Goal: Download file/media

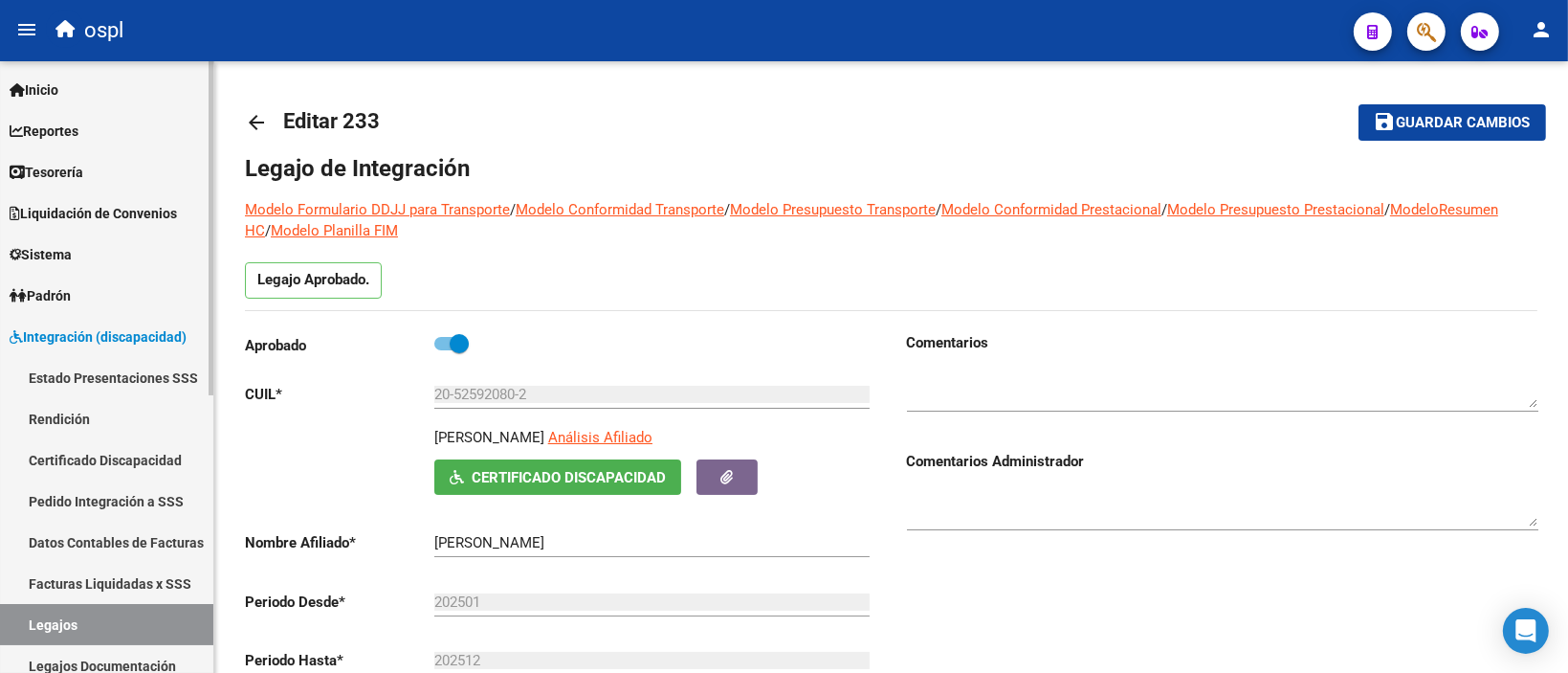
scroll to position [96, 0]
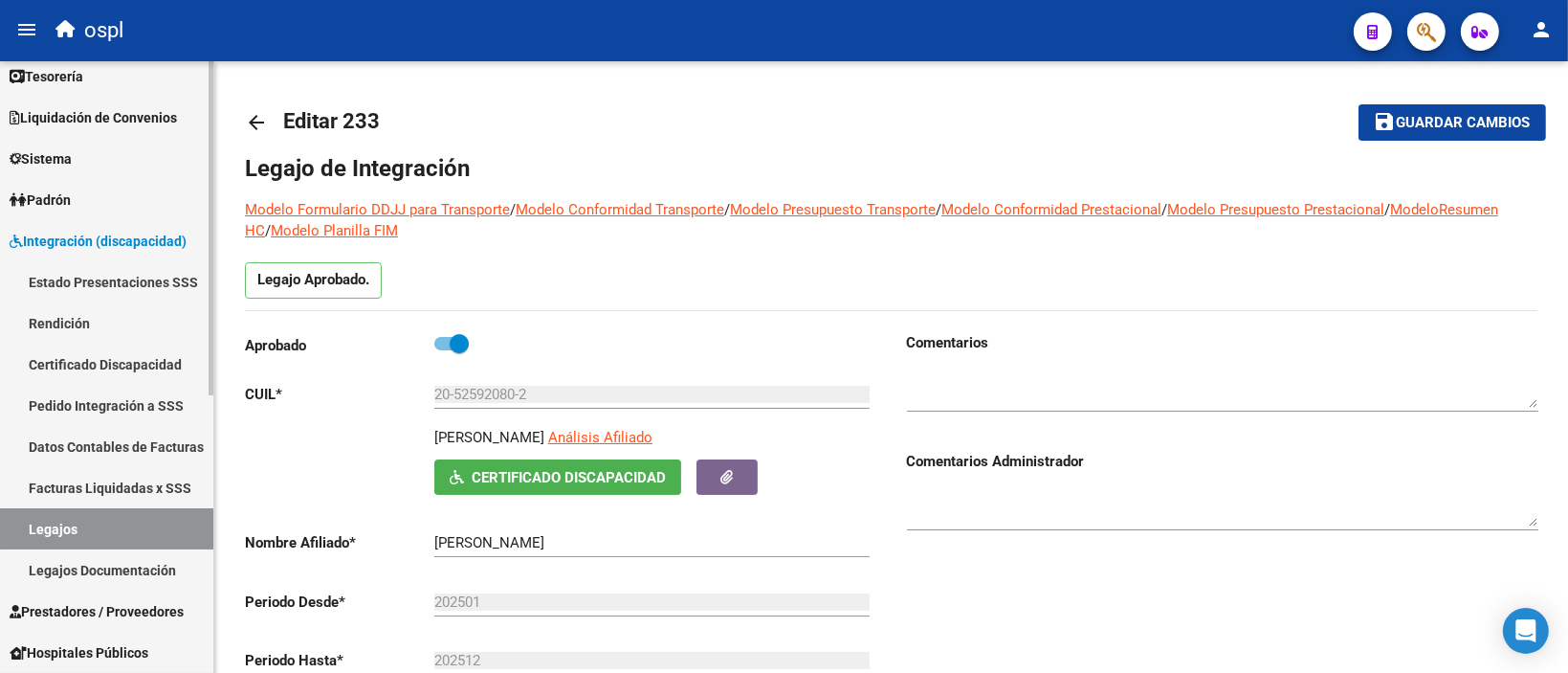
click at [154, 605] on span "Prestadores / Proveedores" at bounding box center [96, 612] width 174 height 21
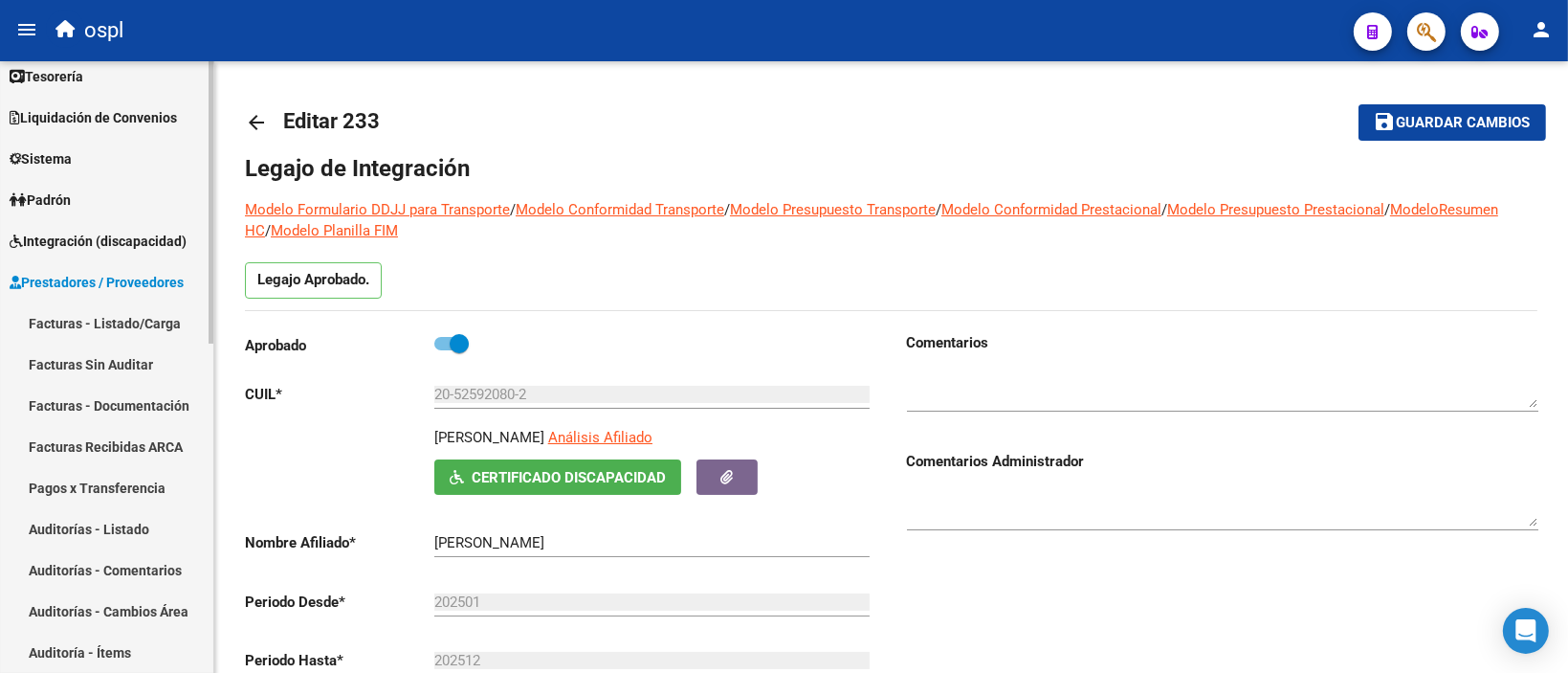
click at [91, 369] on link "Facturas Sin Auditar" at bounding box center [107, 364] width 213 height 41
click at [129, 328] on link "Facturas - Listado/Carga" at bounding box center [107, 323] width 213 height 41
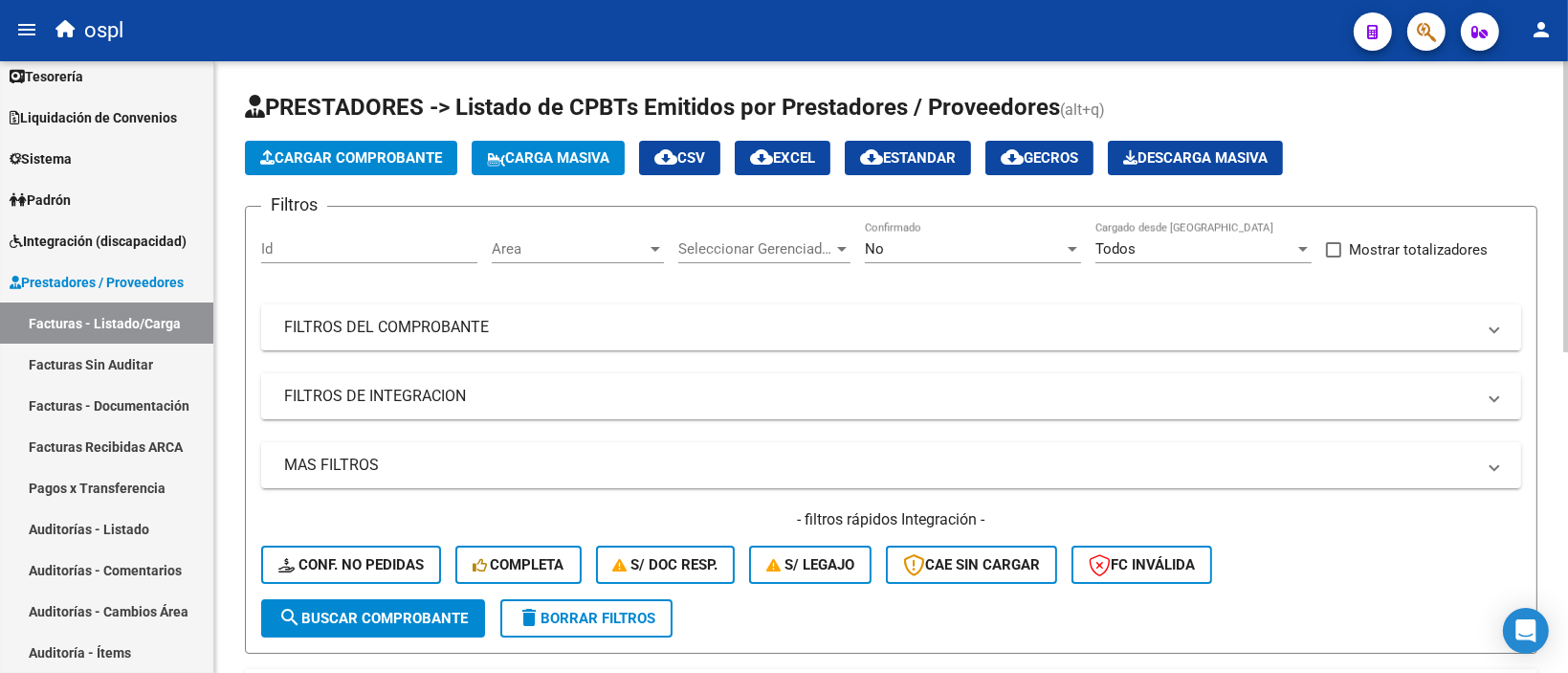
click at [723, 326] on mat-panel-title "FILTROS DEL COMPROBANTE" at bounding box center [879, 327] width 1191 height 21
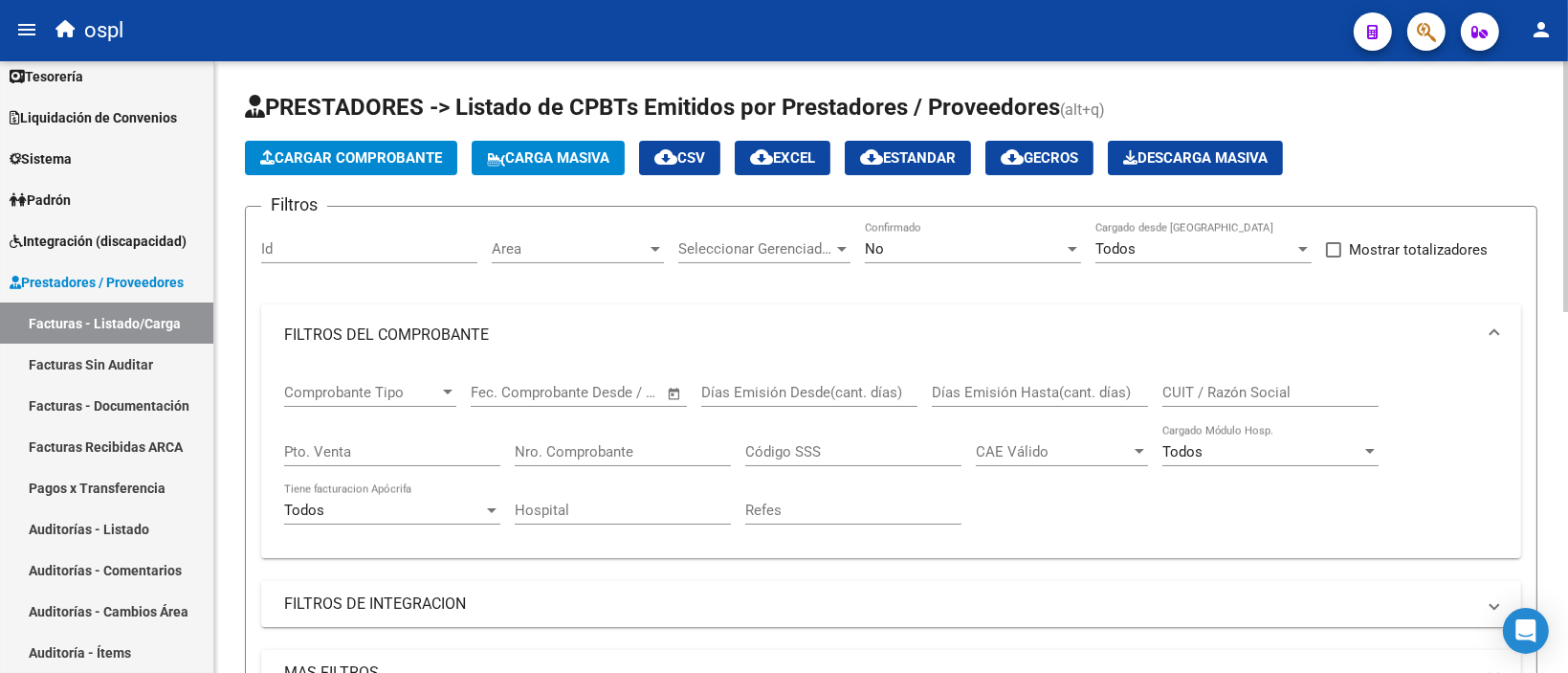
click at [915, 255] on div "No" at bounding box center [963, 249] width 199 height 17
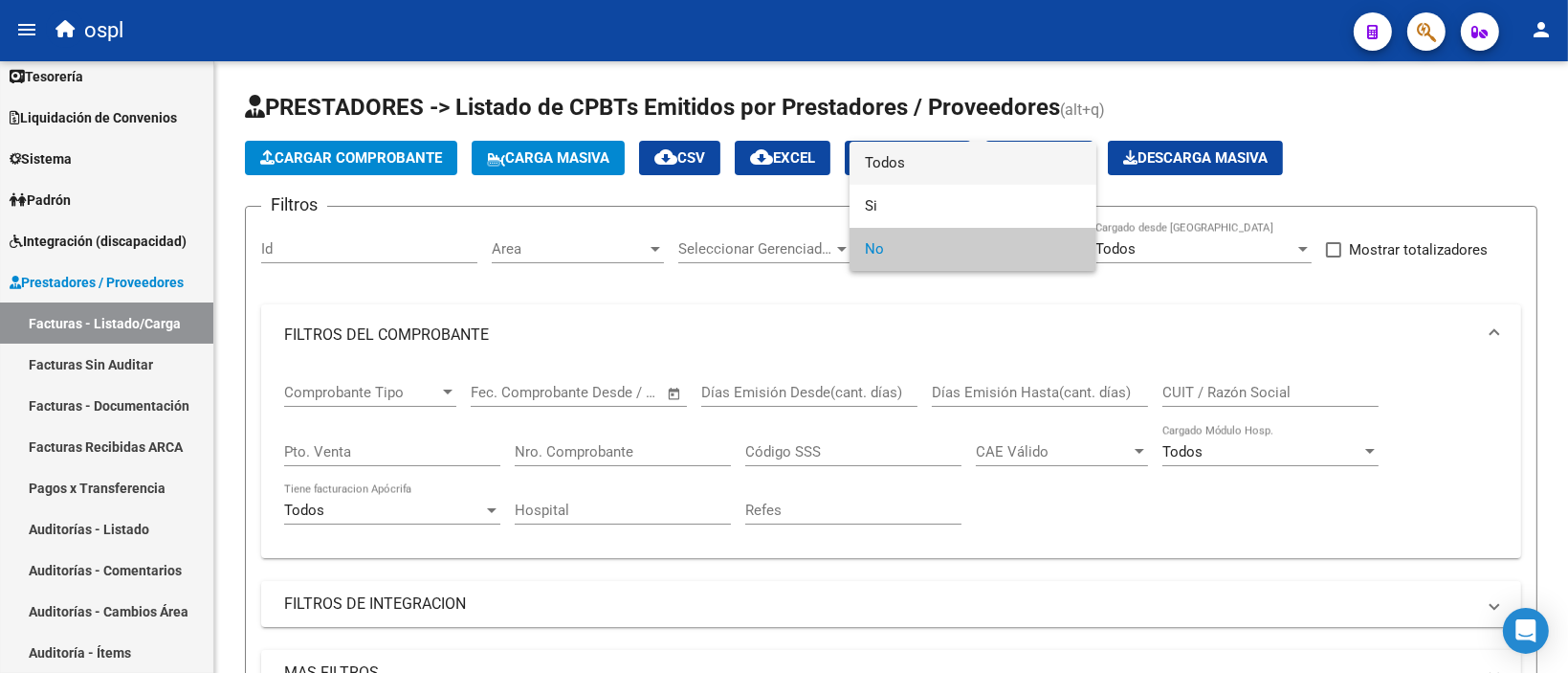
click at [889, 163] on span "Todos" at bounding box center [972, 163] width 216 height 43
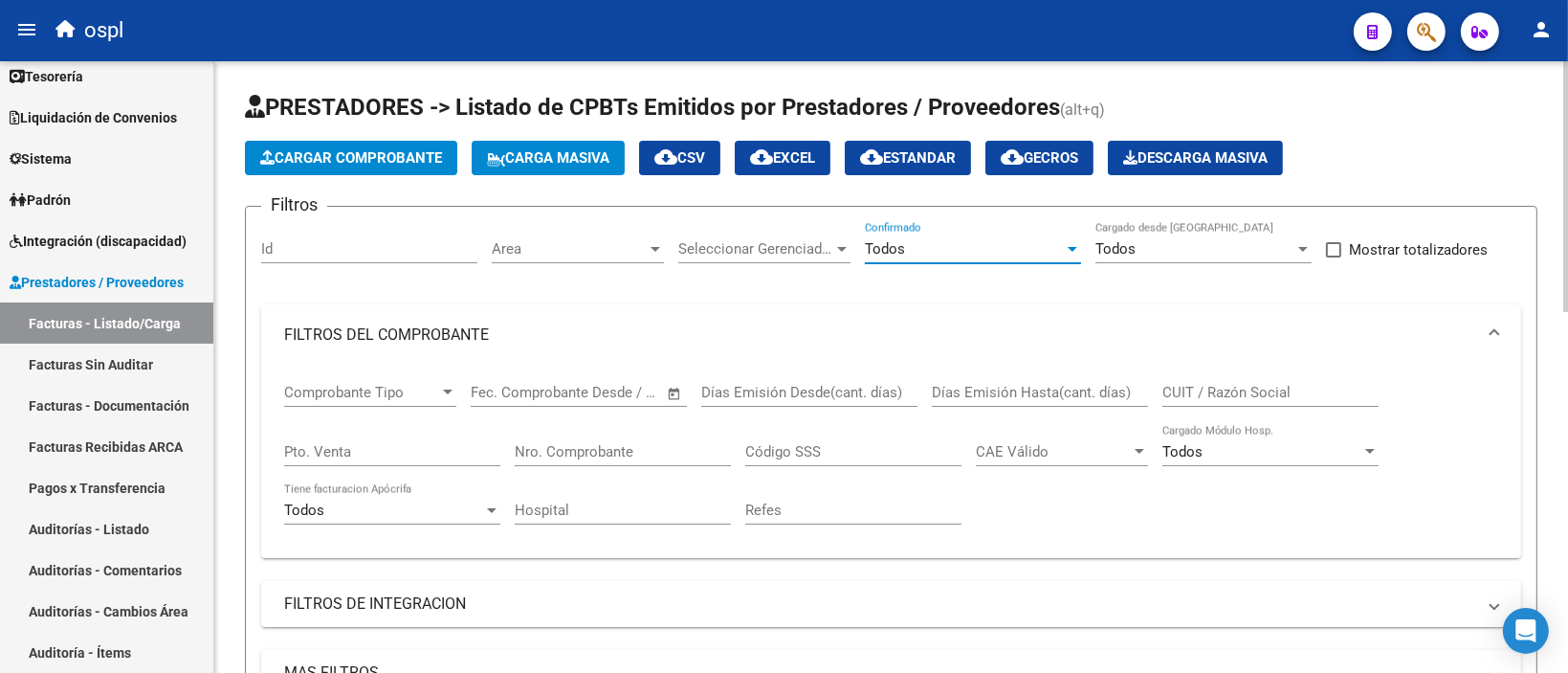
click at [1218, 394] on input "CUIT / Razón Social" at bounding box center [1270, 393] width 216 height 17
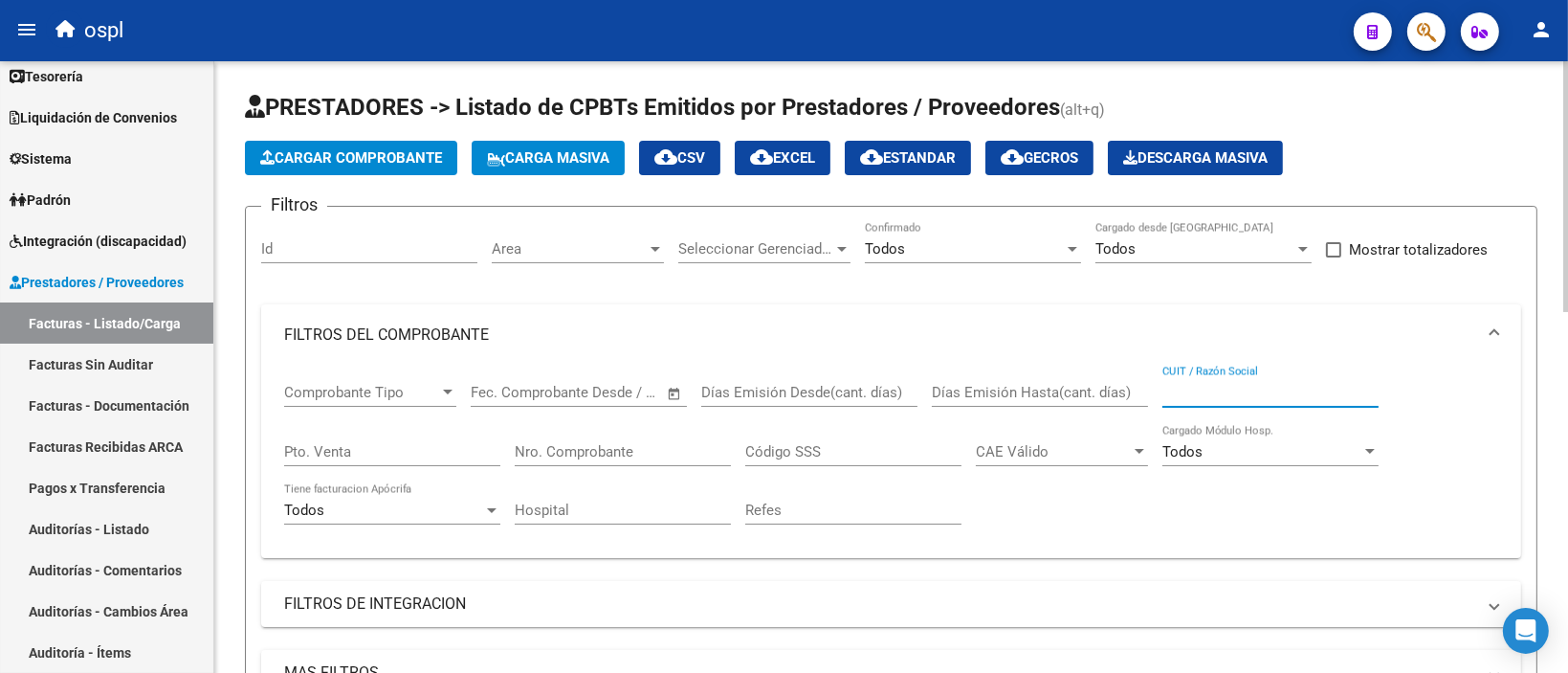
paste input "27337447576"
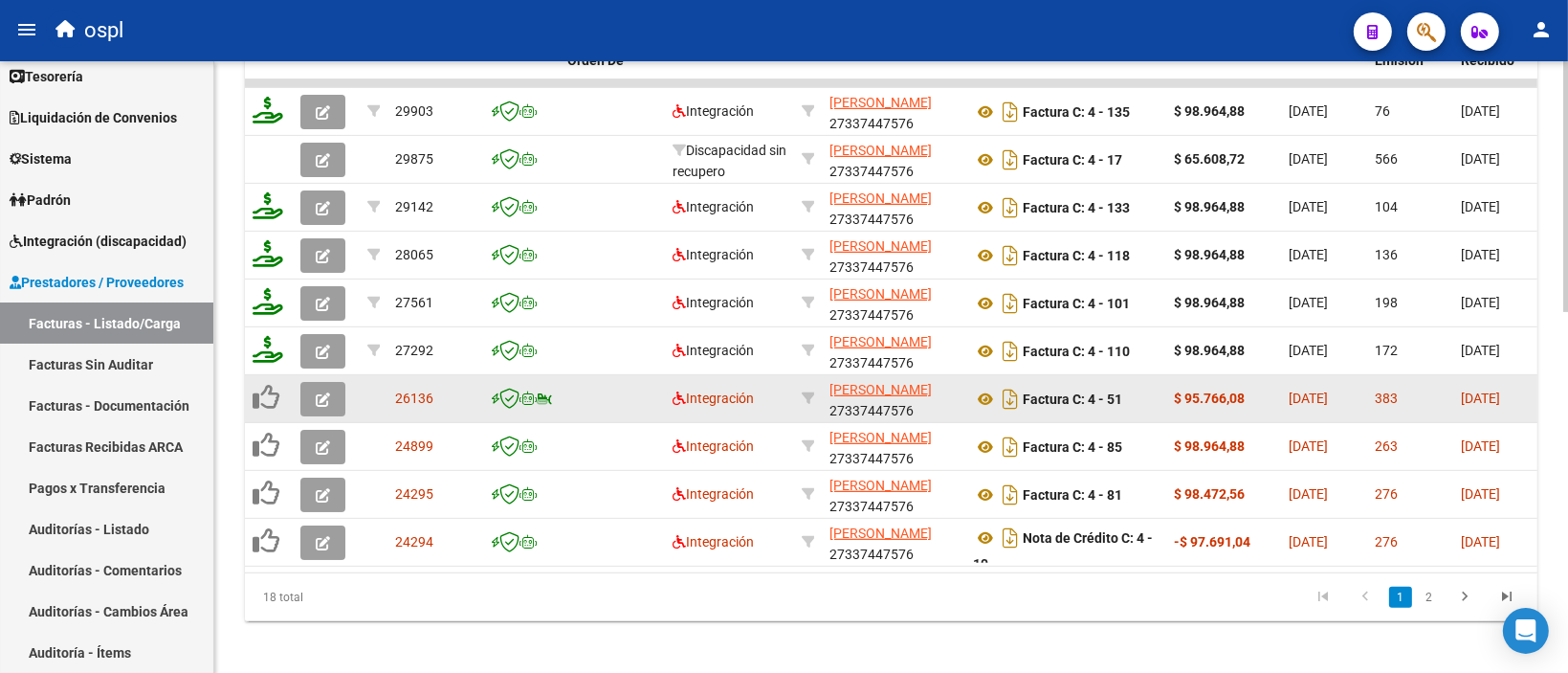
scroll to position [861, 0]
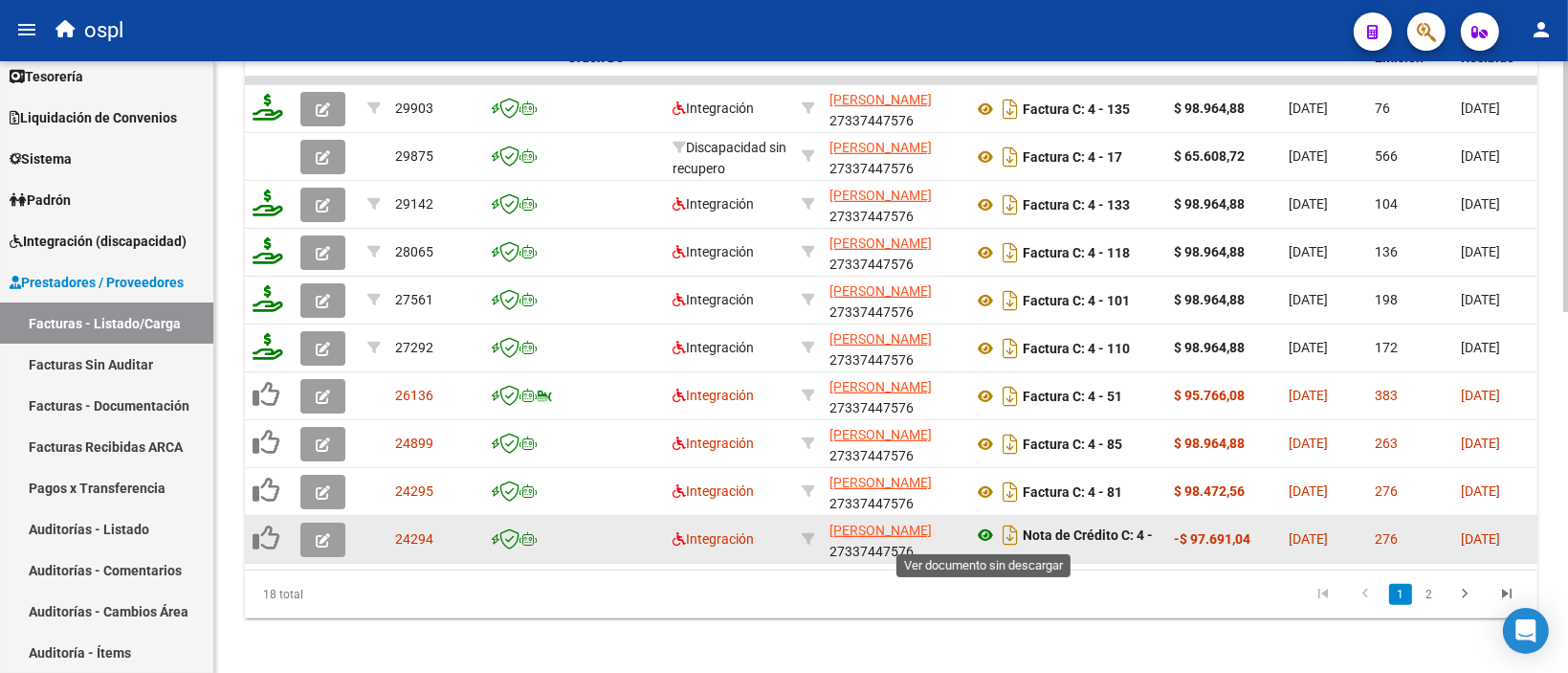
click at [986, 532] on icon at bounding box center [986, 535] width 25 height 23
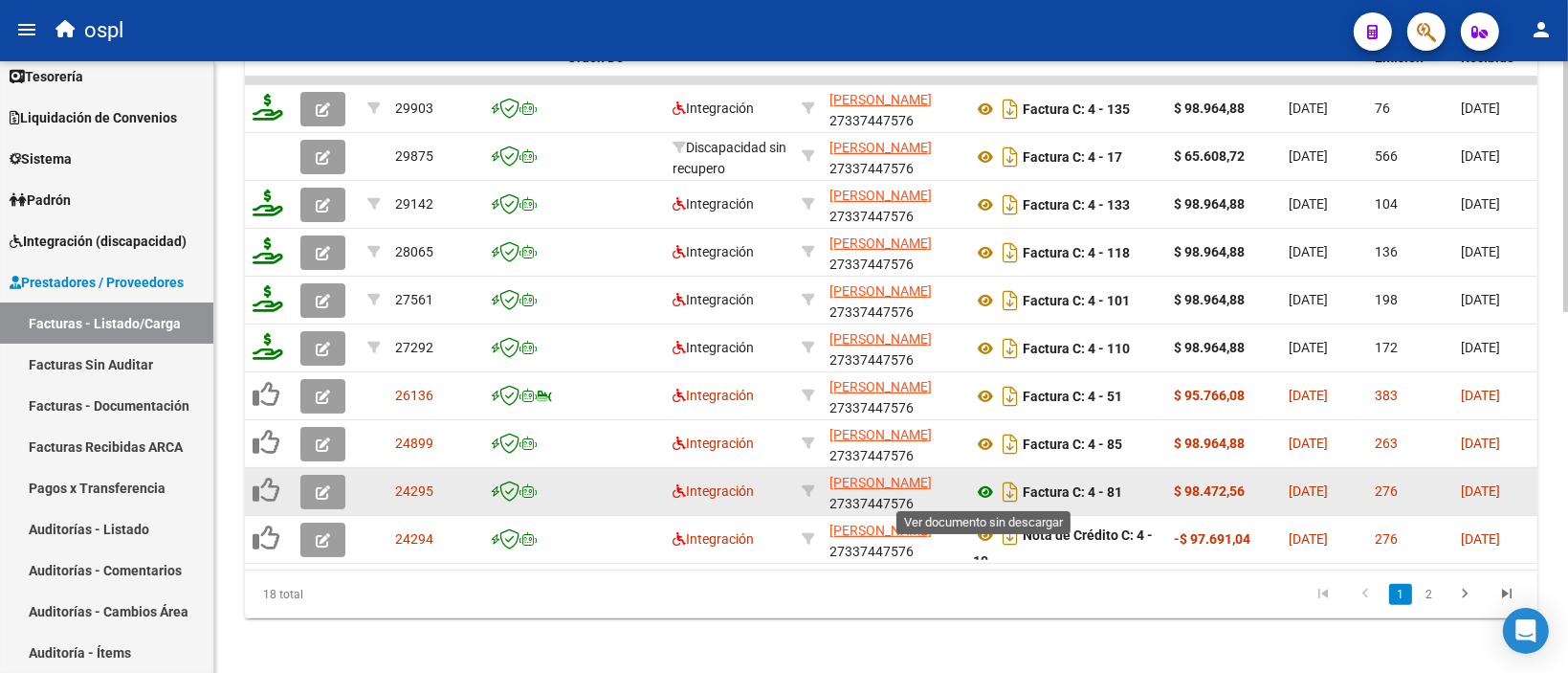
click at [985, 484] on icon at bounding box center [986, 492] width 25 height 23
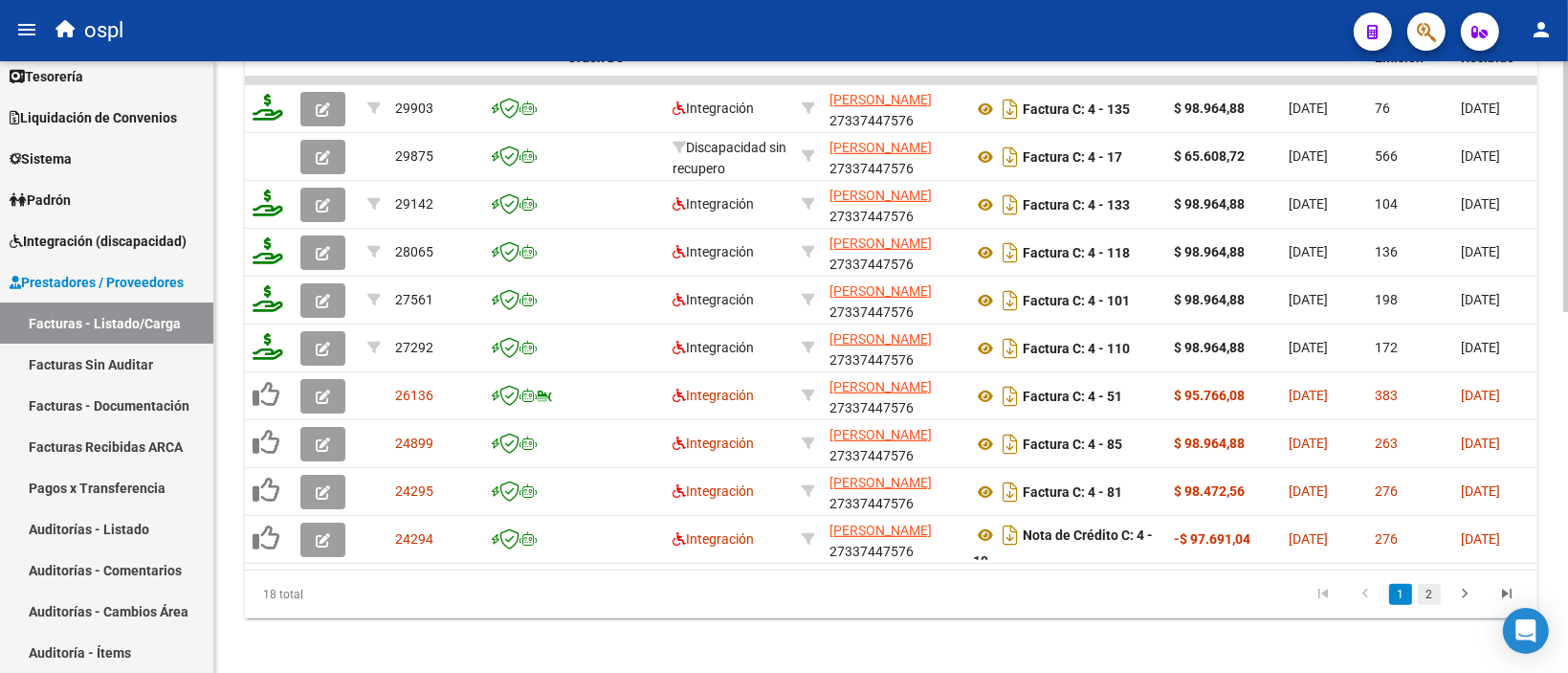
click at [1434, 605] on link "2" at bounding box center [1429, 594] width 23 height 21
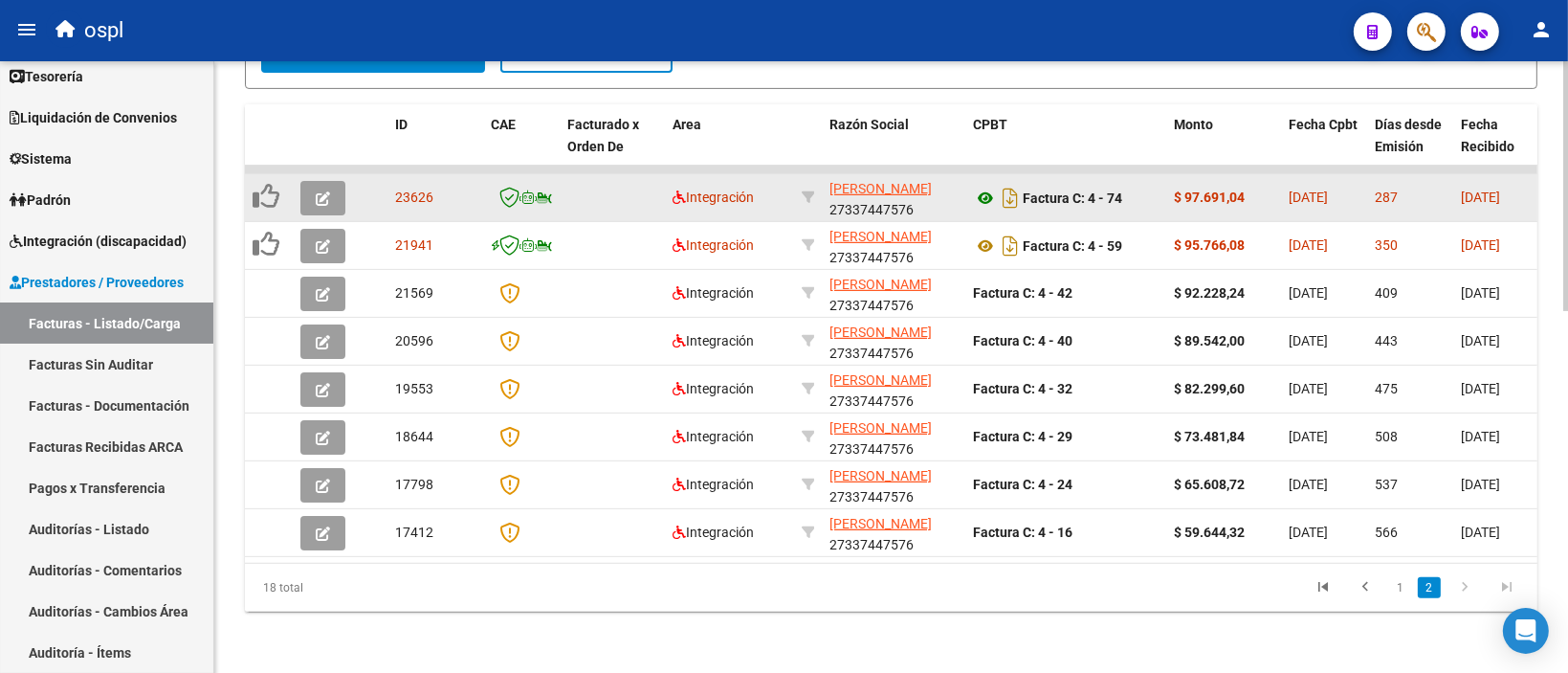
scroll to position [785, 0]
click at [984, 186] on icon at bounding box center [986, 198] width 25 height 23
click at [980, 188] on icon at bounding box center [986, 198] width 25 height 23
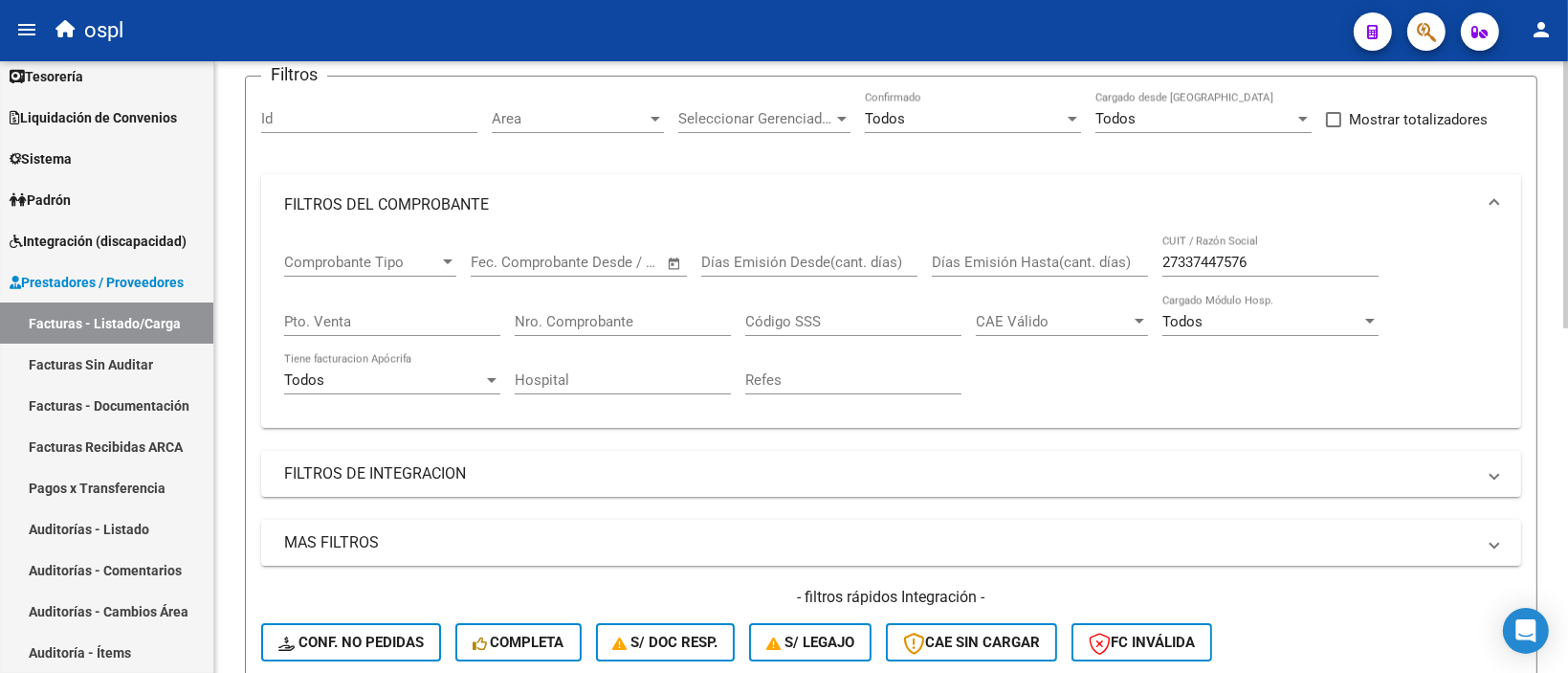
scroll to position [116, 0]
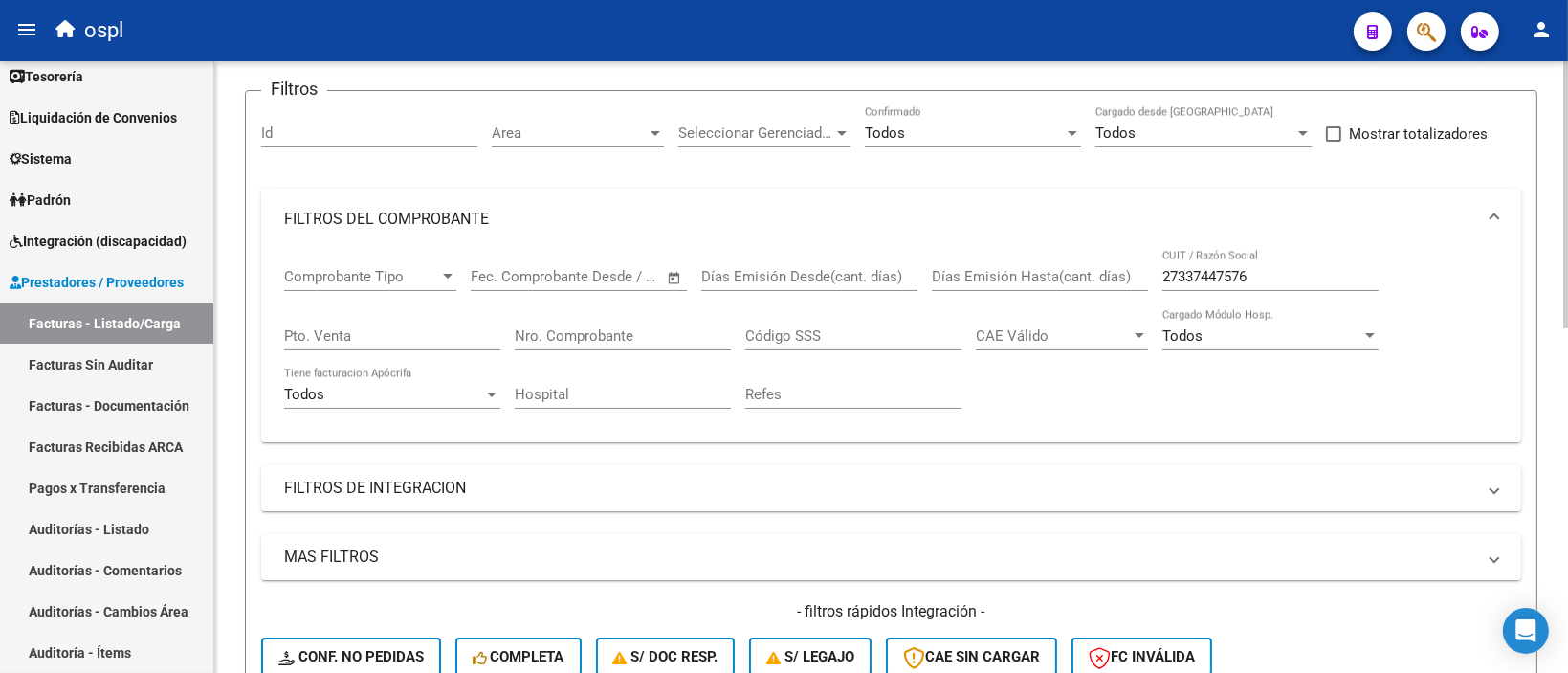
click at [375, 328] on input "Pto. Venta" at bounding box center [392, 336] width 216 height 17
paste input "30715123815"
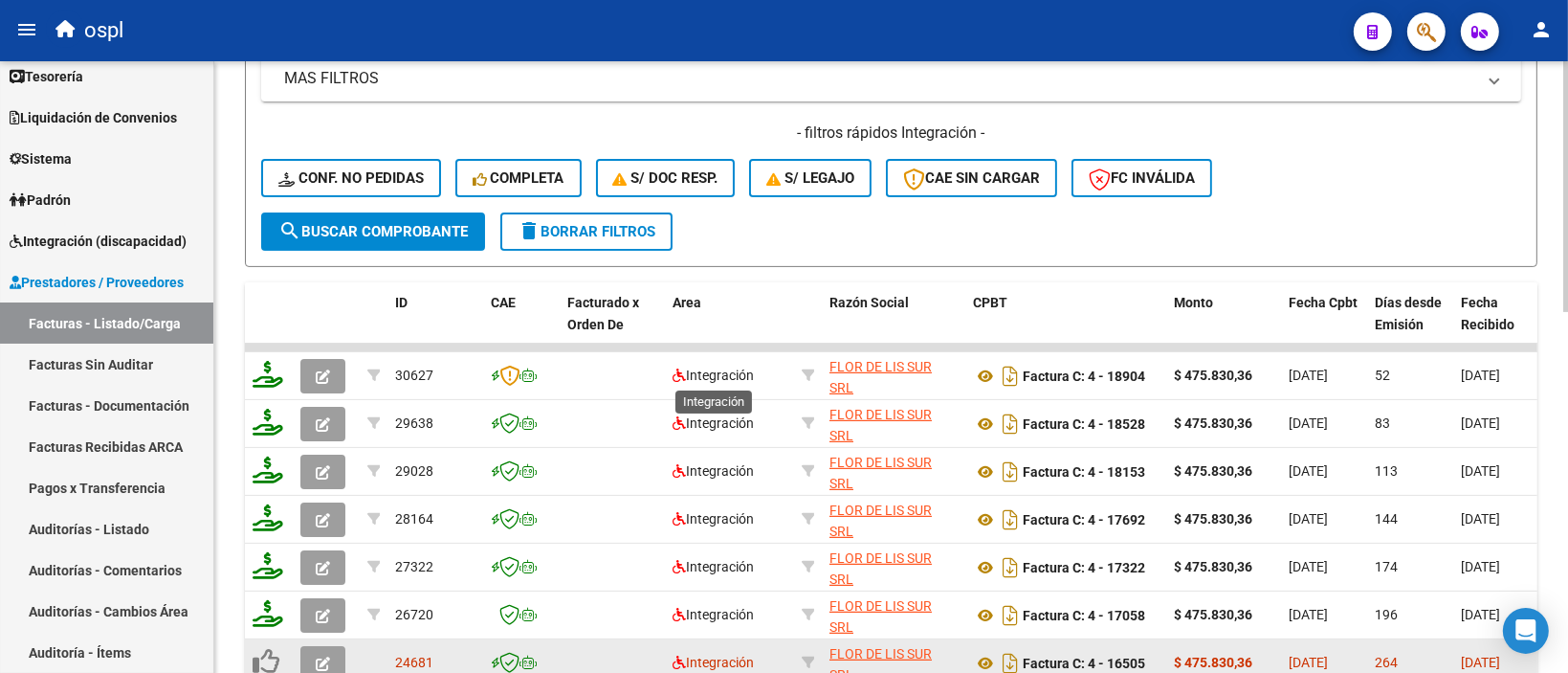
scroll to position [881, 0]
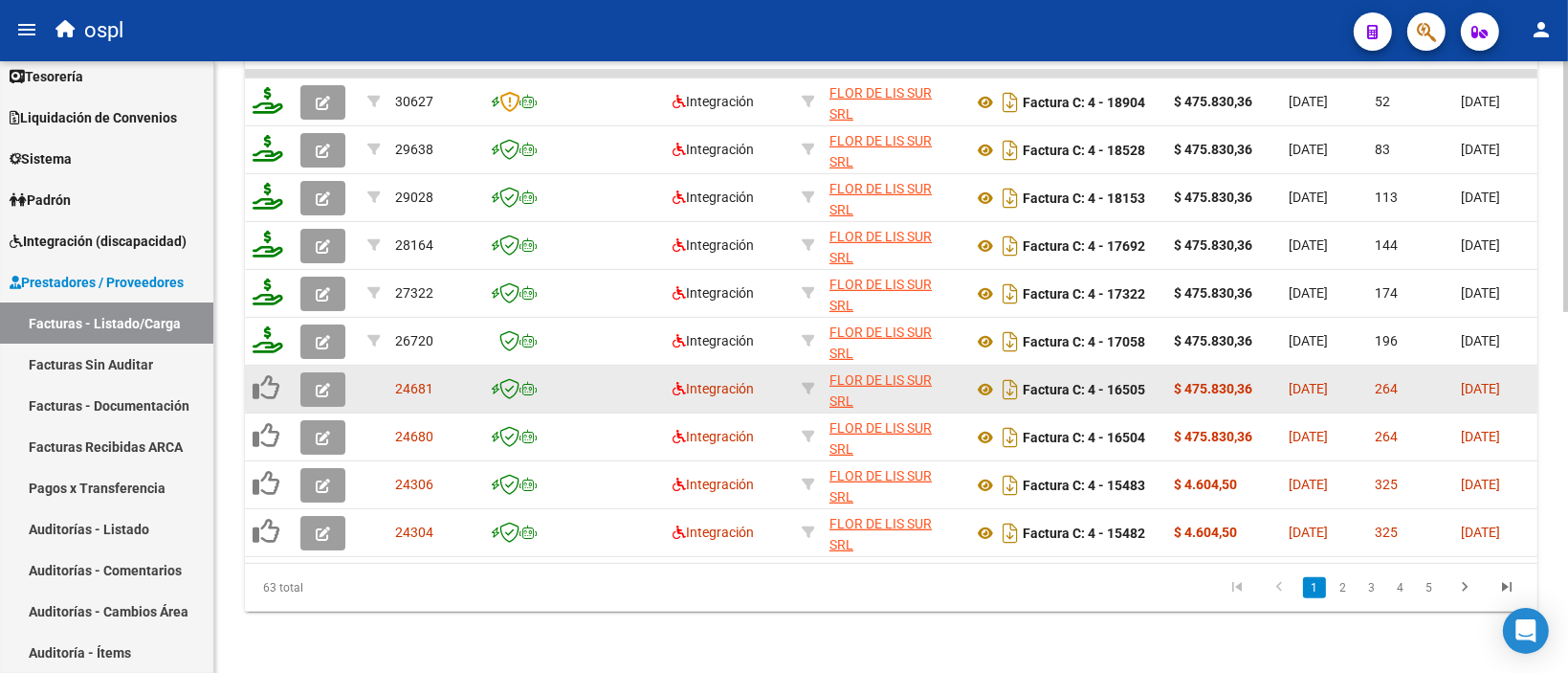
type input "30715123815"
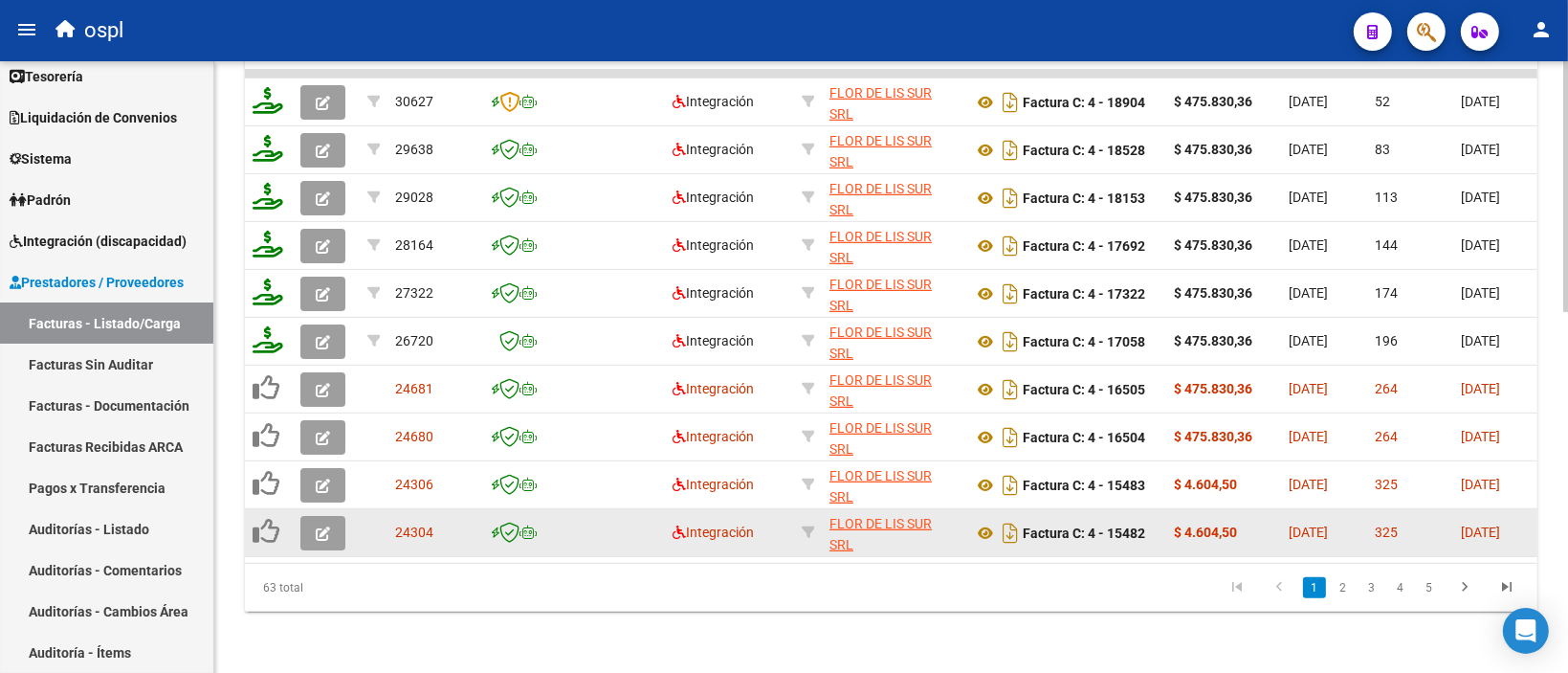
scroll to position [690, 0]
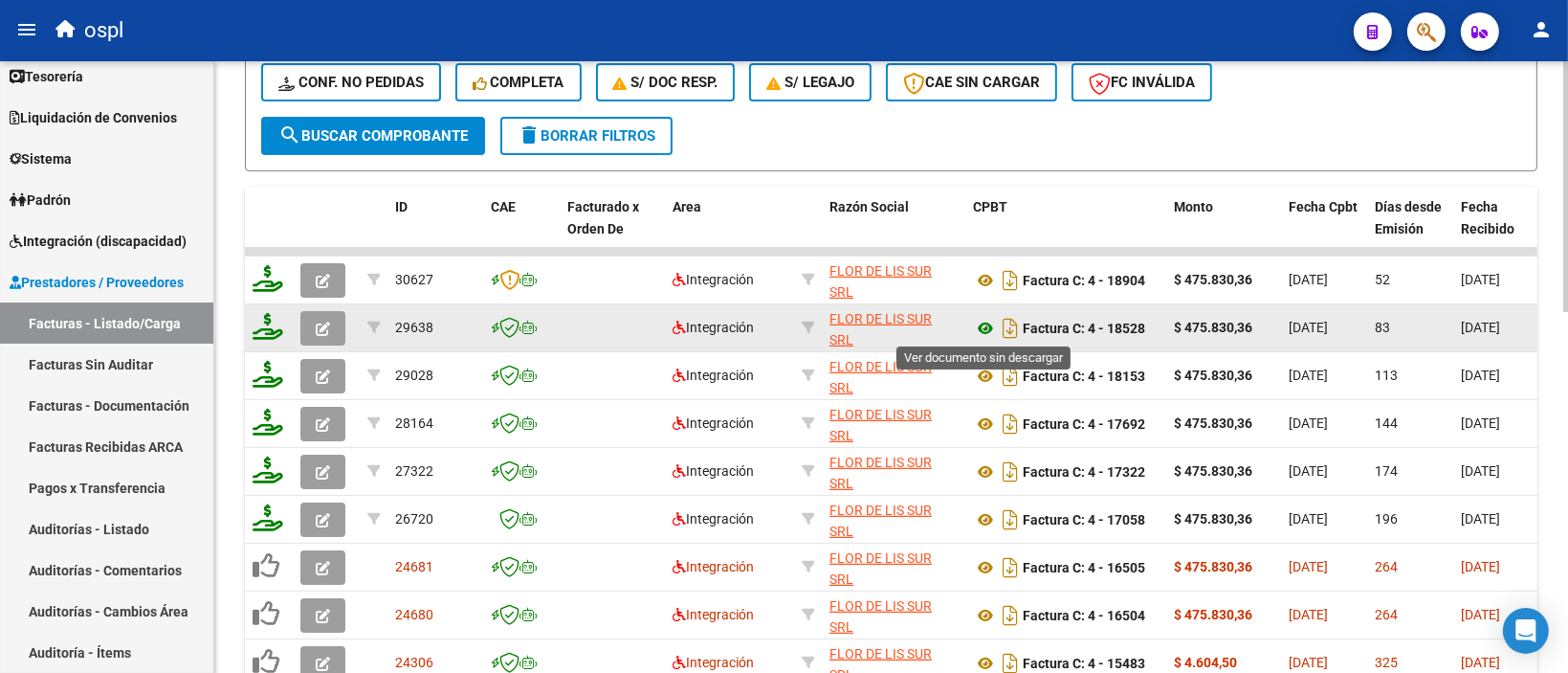
click at [975, 325] on icon at bounding box center [986, 328] width 25 height 23
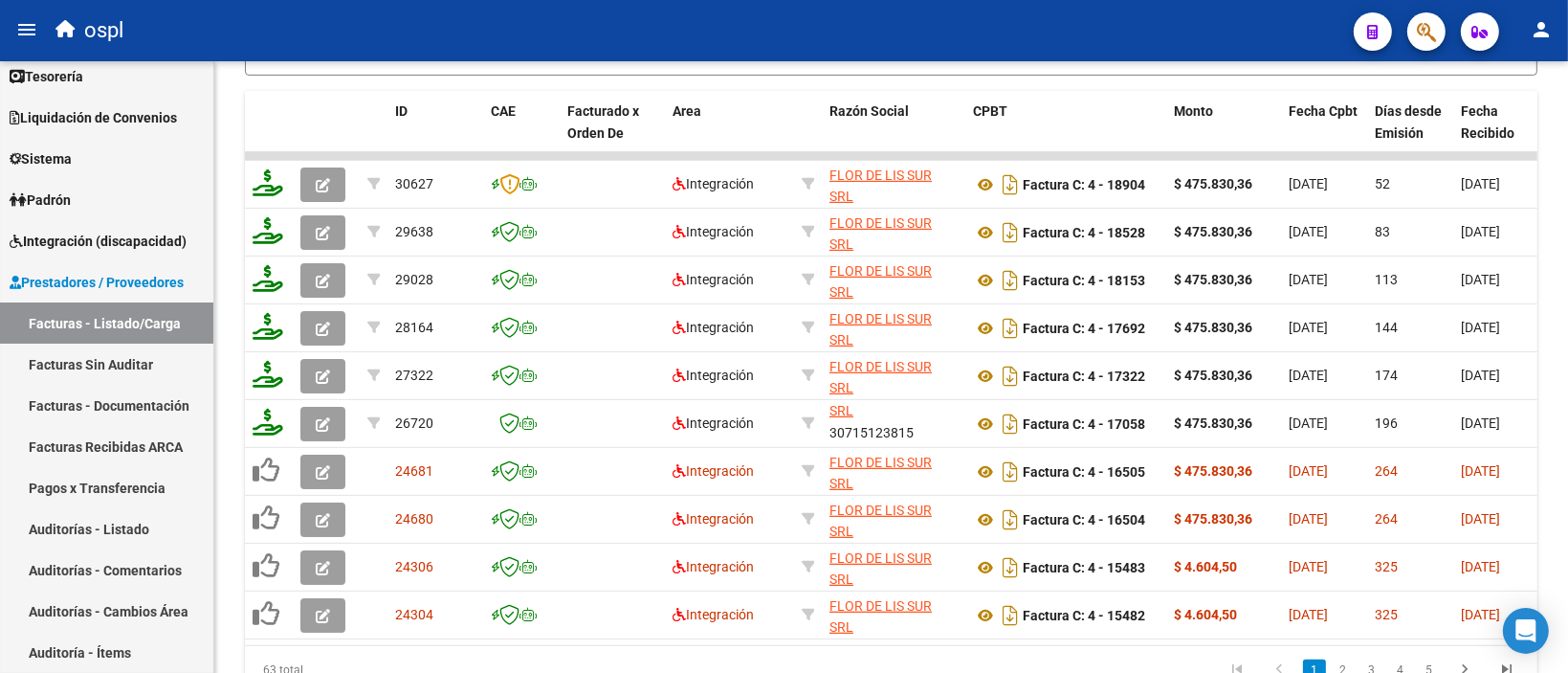
scroll to position [881, 0]
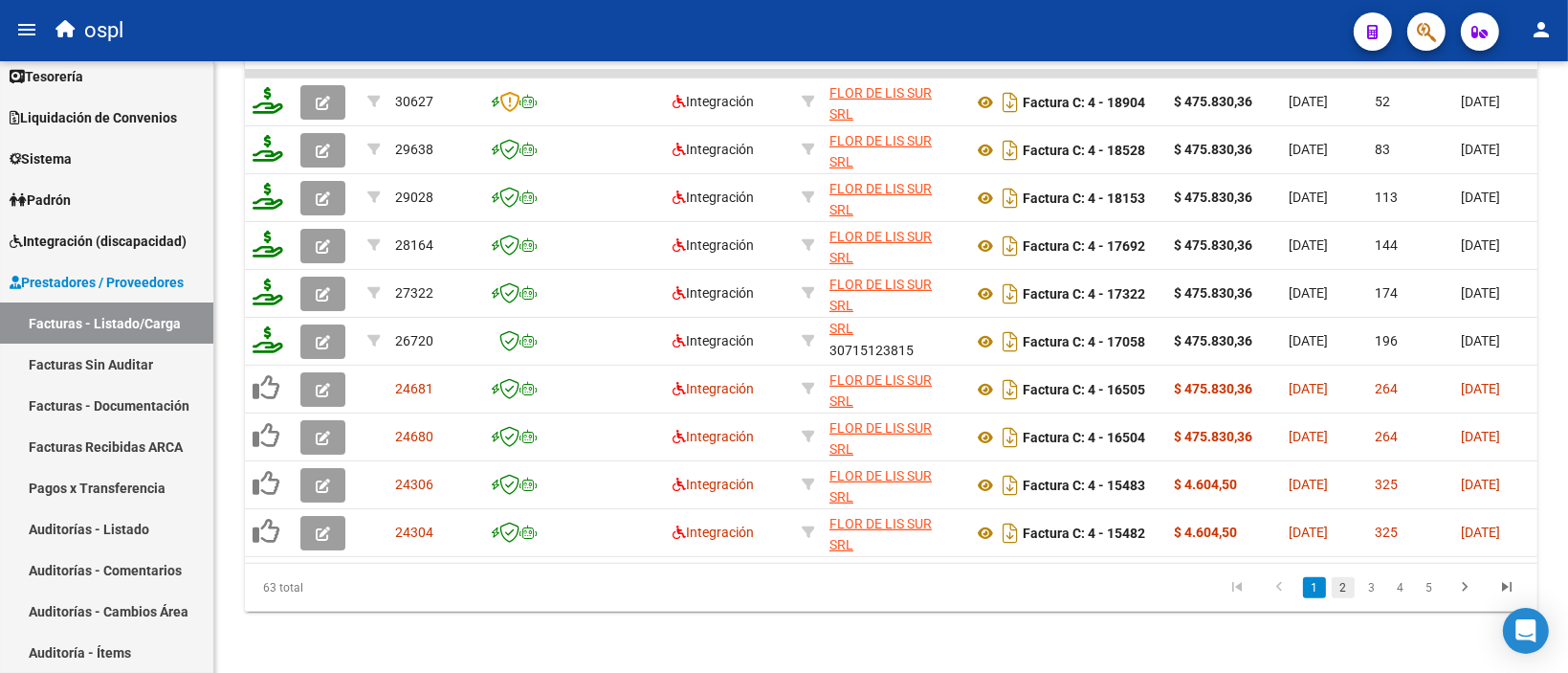
click at [1348, 596] on link "2" at bounding box center [1342, 588] width 23 height 21
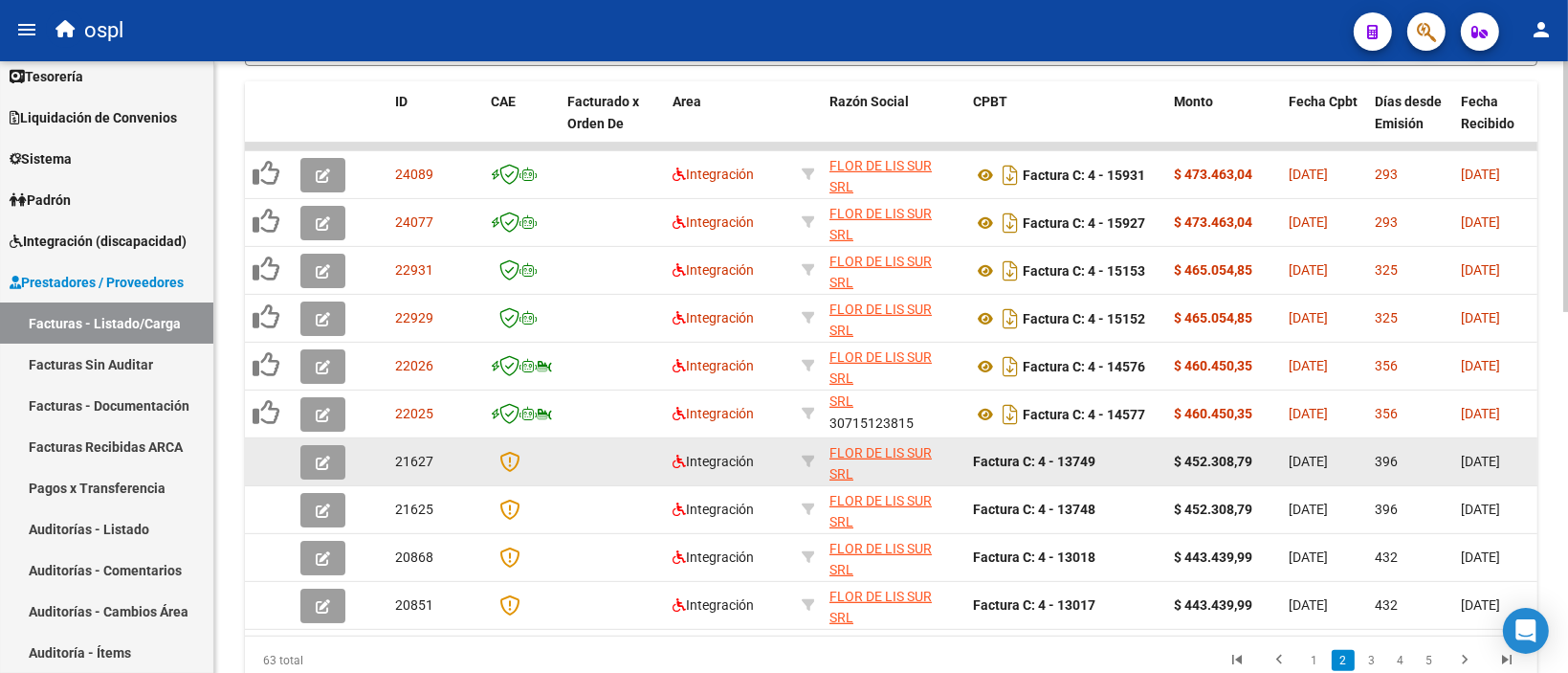
scroll to position [785, 0]
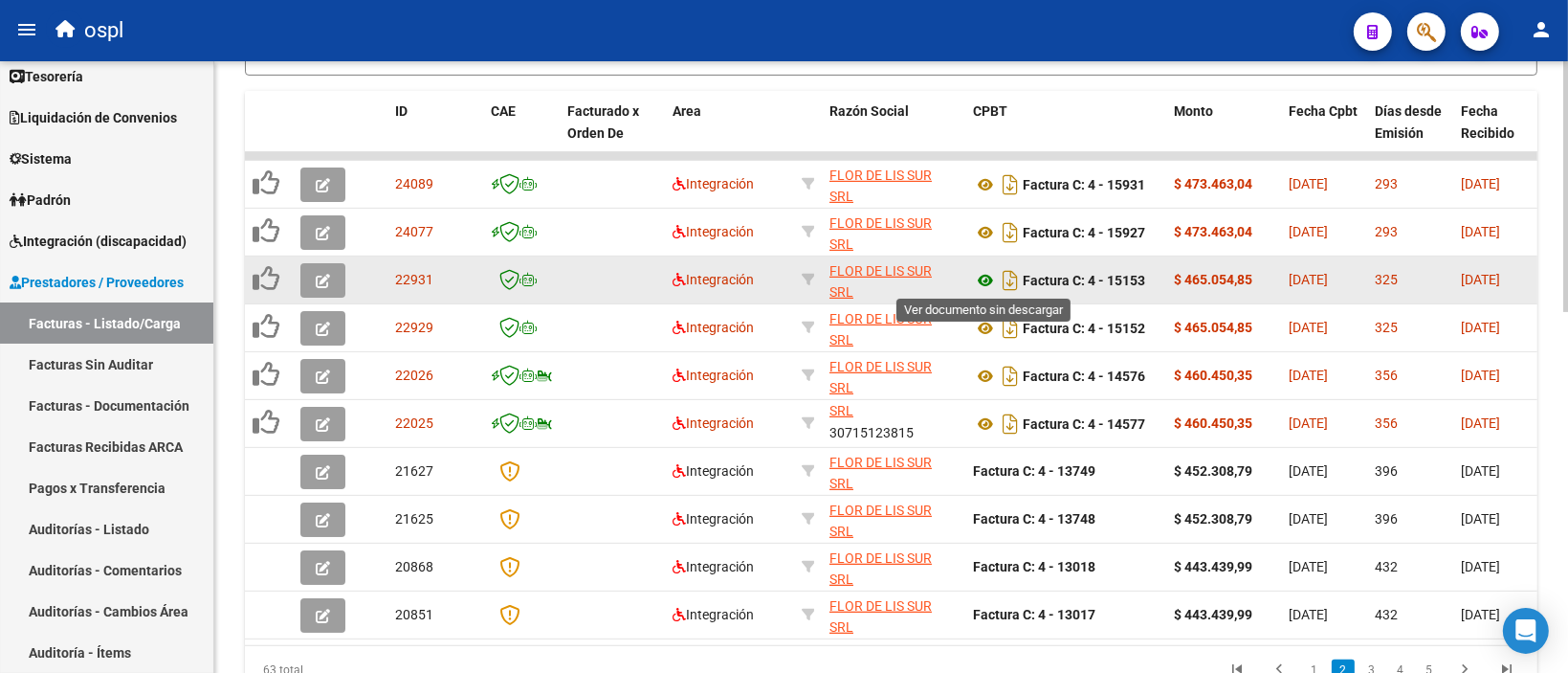
click at [988, 277] on icon at bounding box center [986, 280] width 25 height 23
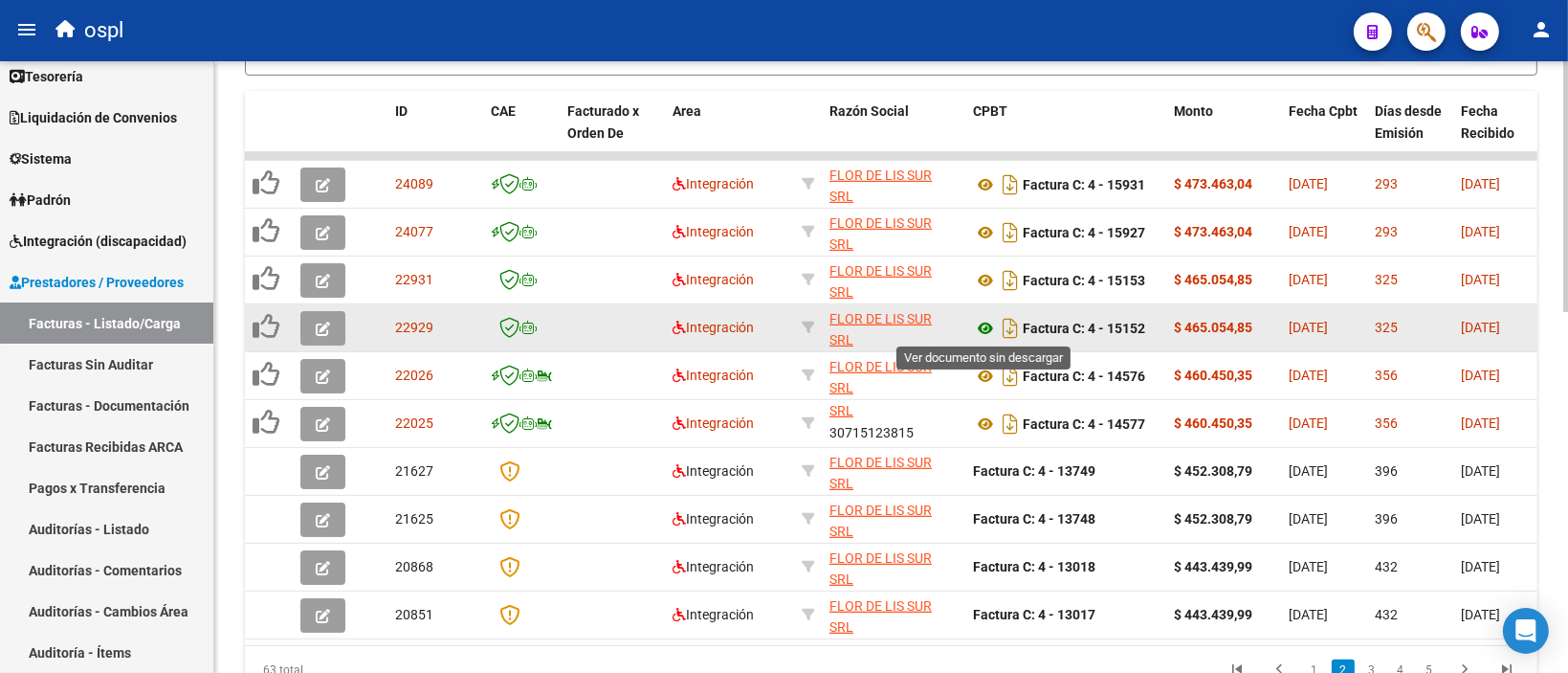
click at [986, 335] on icon at bounding box center [986, 328] width 25 height 23
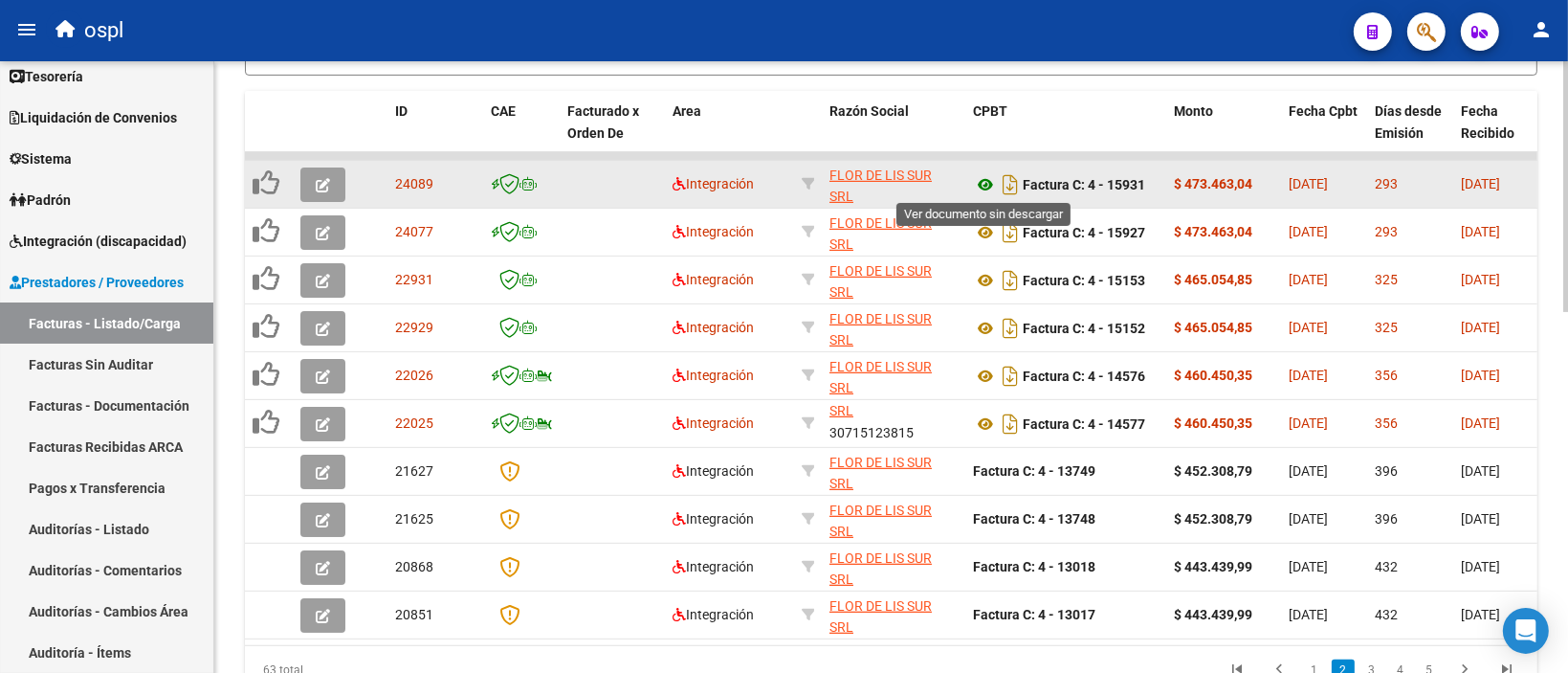
click at [985, 180] on icon at bounding box center [986, 184] width 25 height 23
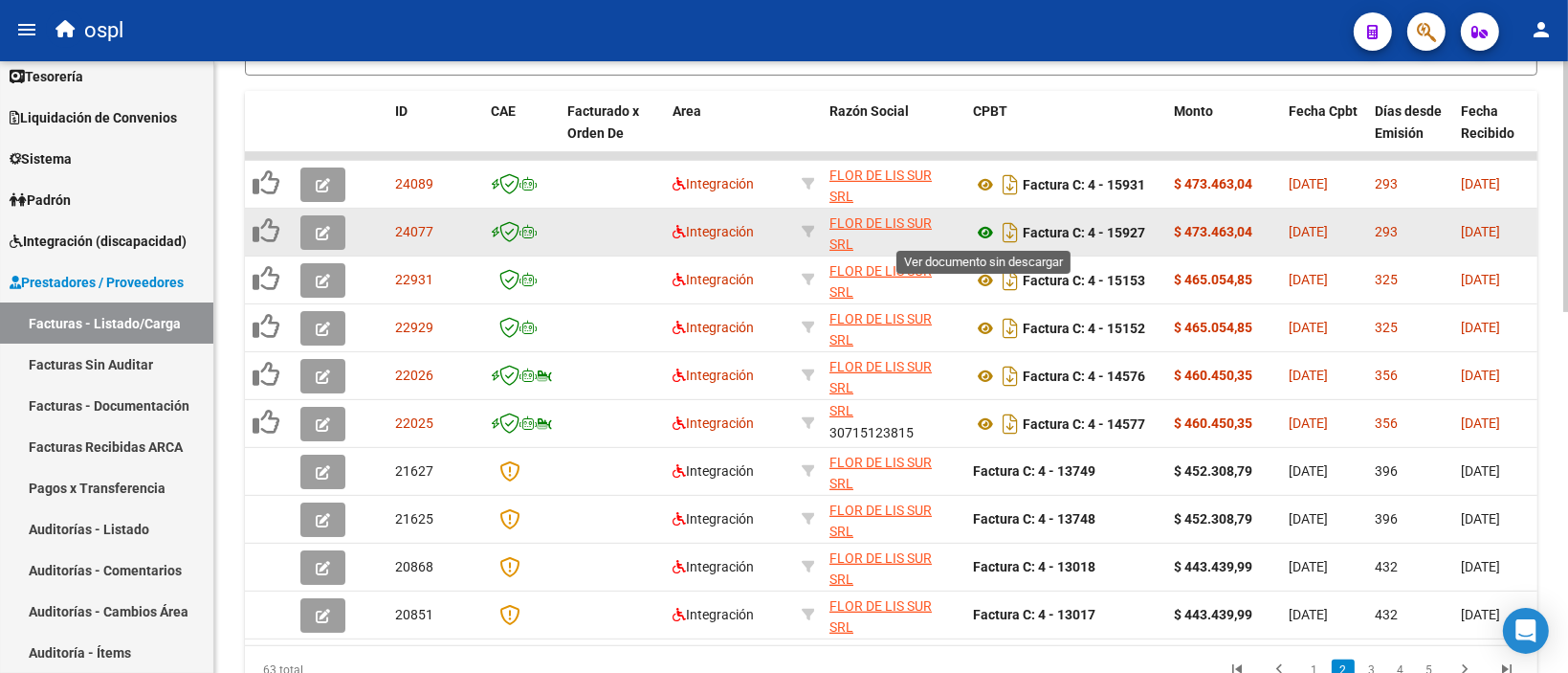
click at [986, 230] on icon at bounding box center [986, 232] width 25 height 23
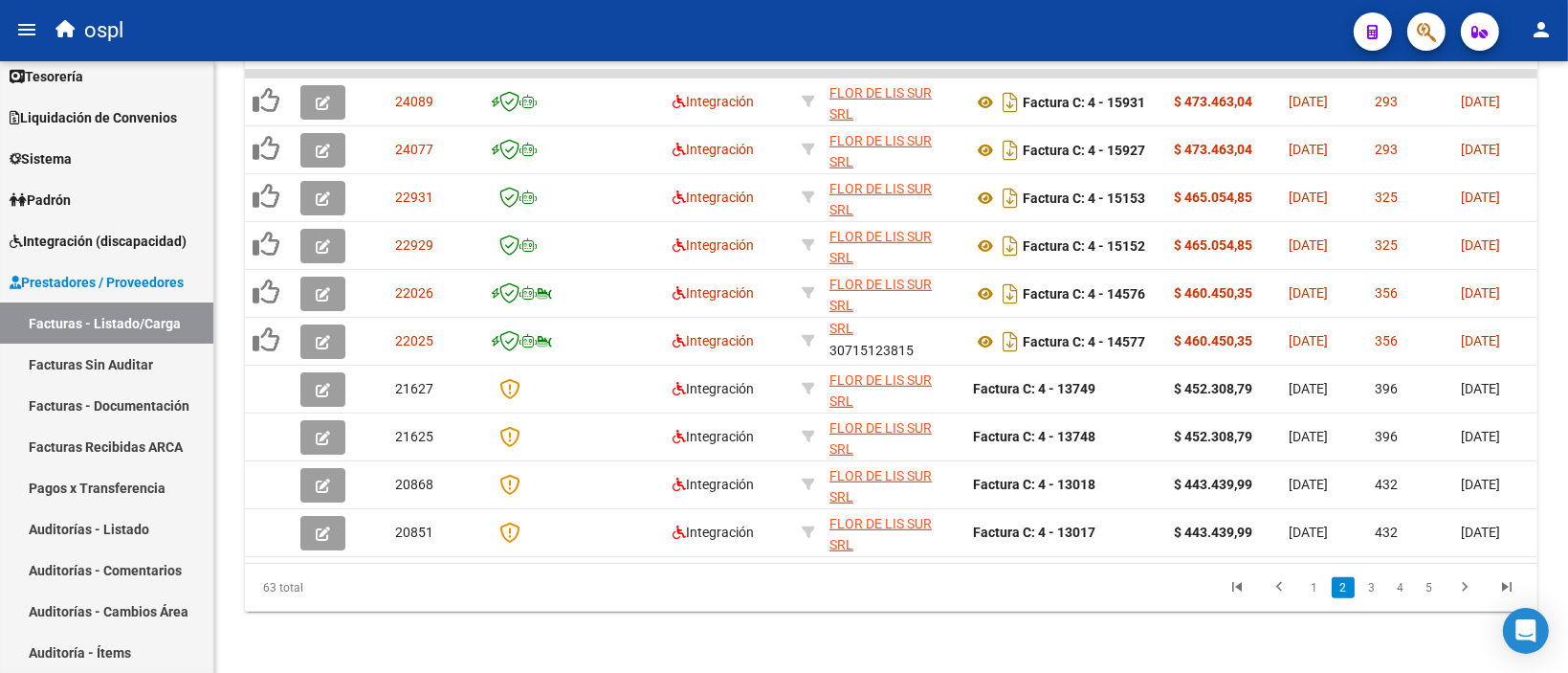
click at [1314, 588] on link "1" at bounding box center [1314, 588] width 23 height 21
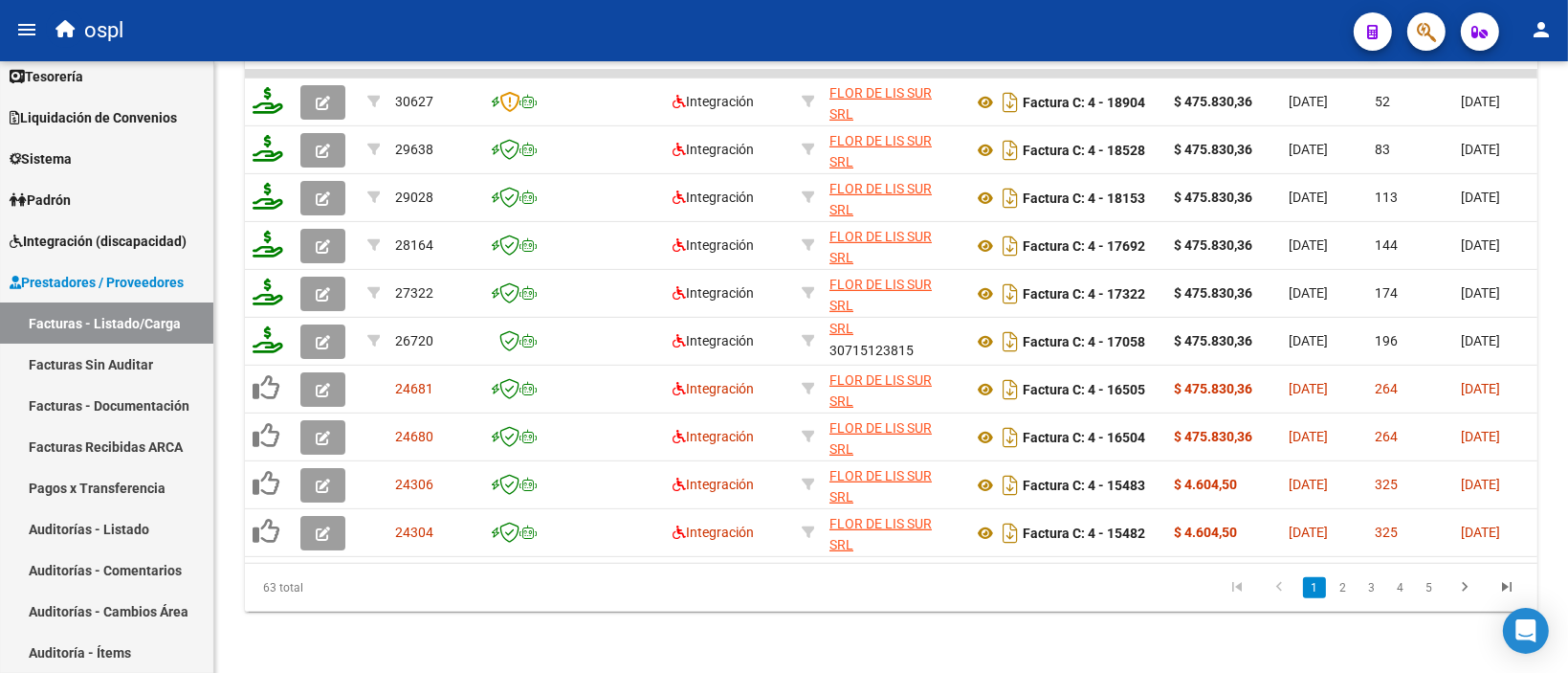
scroll to position [881, 0]
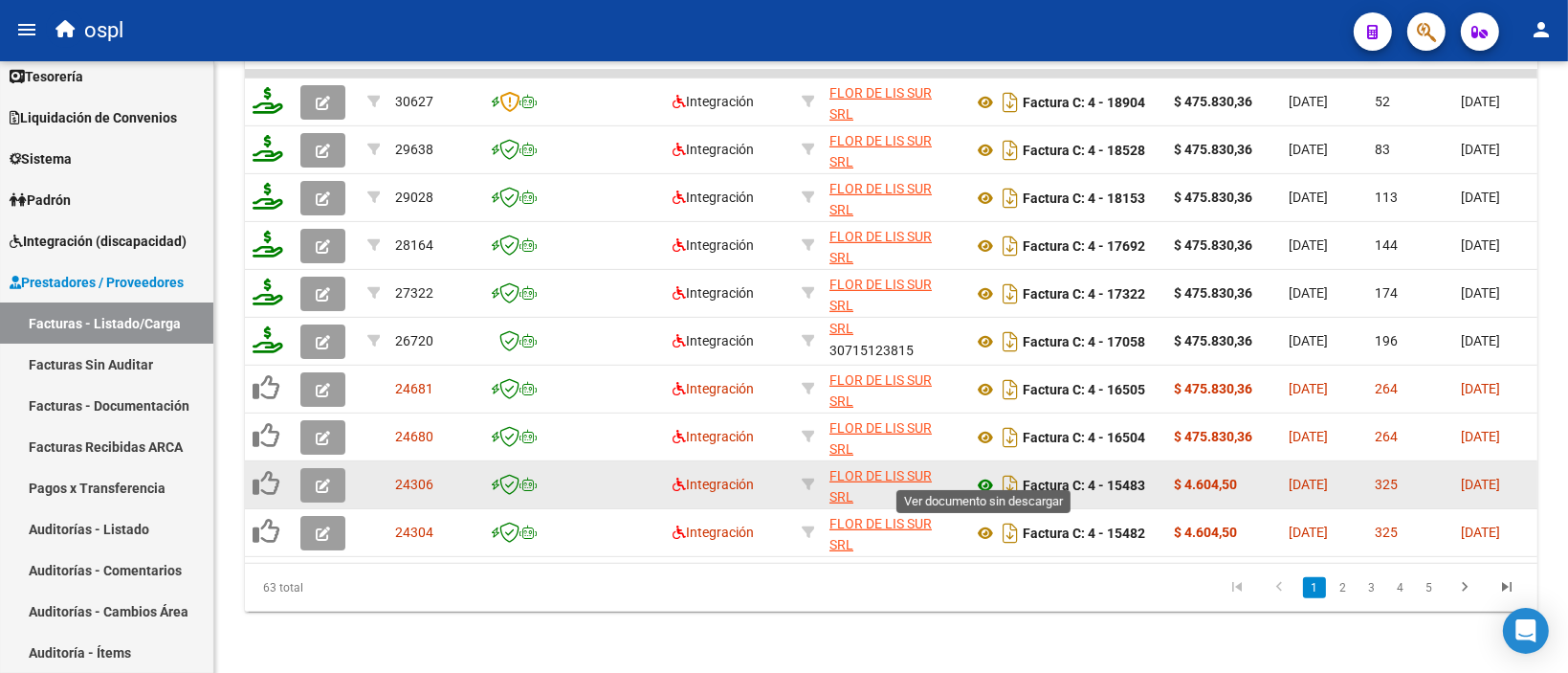
click at [983, 473] on icon at bounding box center [986, 485] width 25 height 23
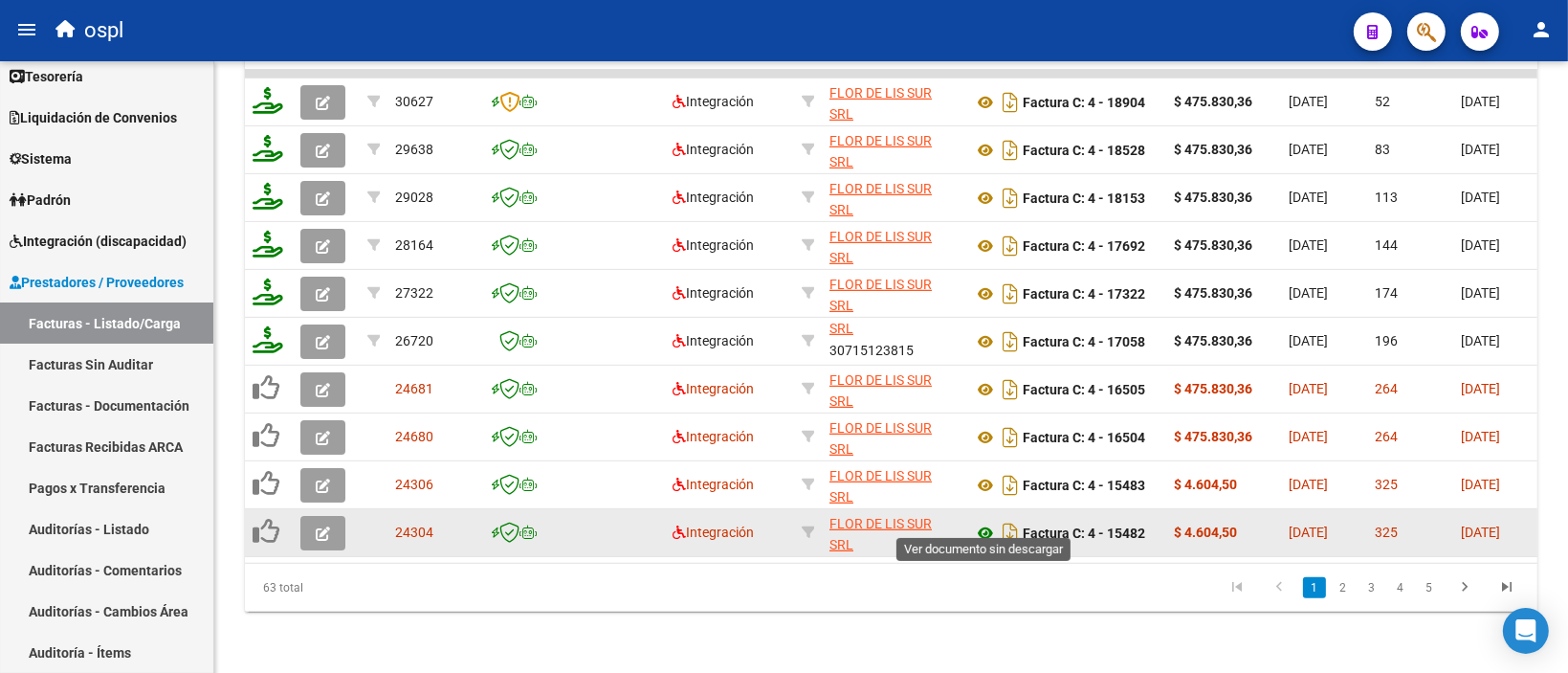
click at [983, 521] on icon at bounding box center [986, 533] width 25 height 23
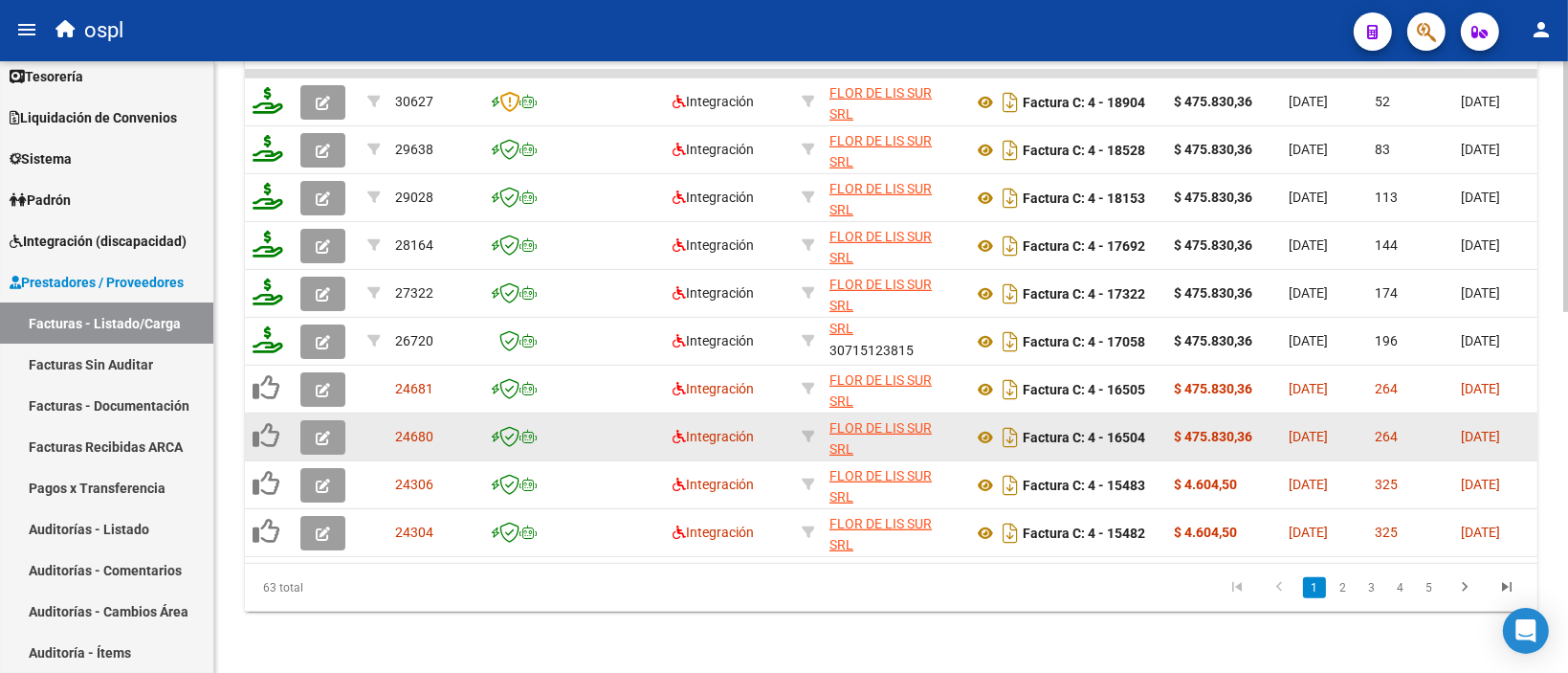
scroll to position [144, 0]
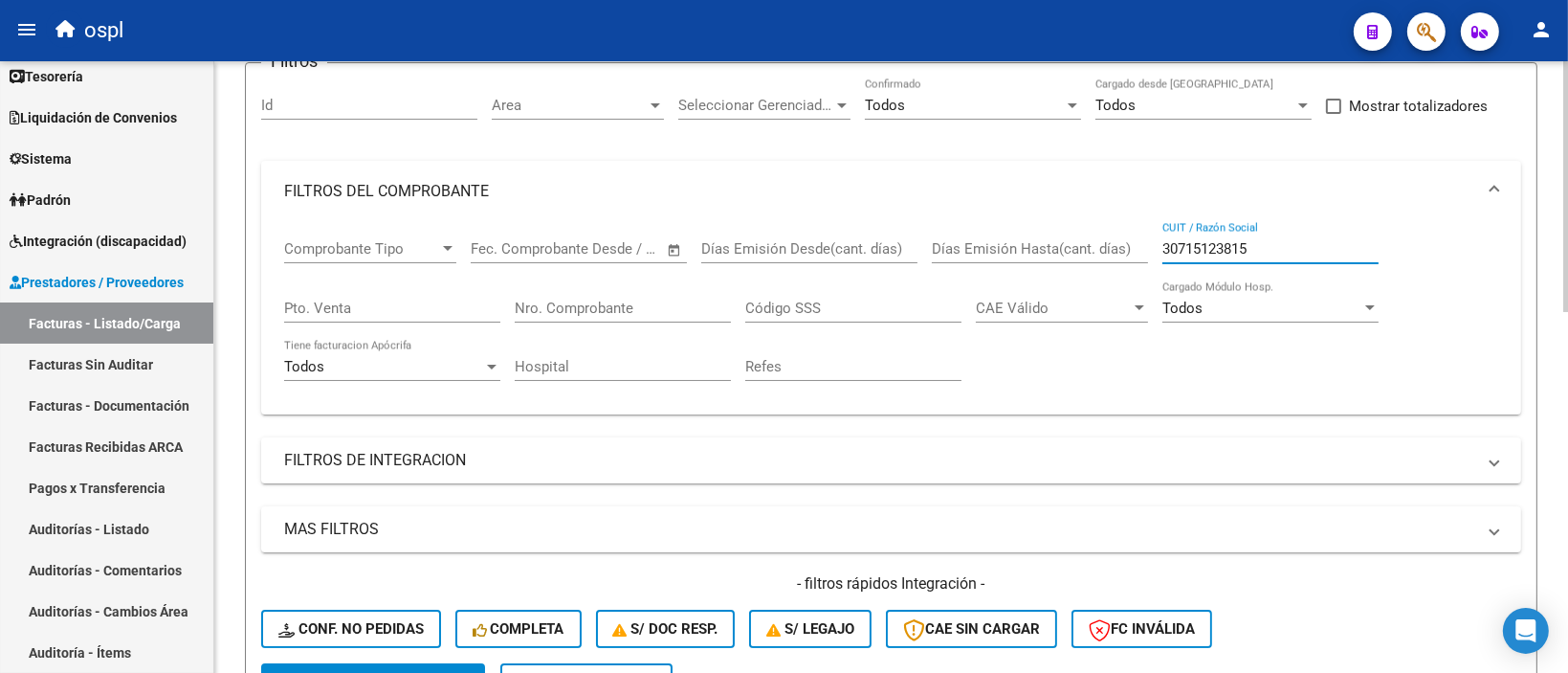
paste input "27337761777"
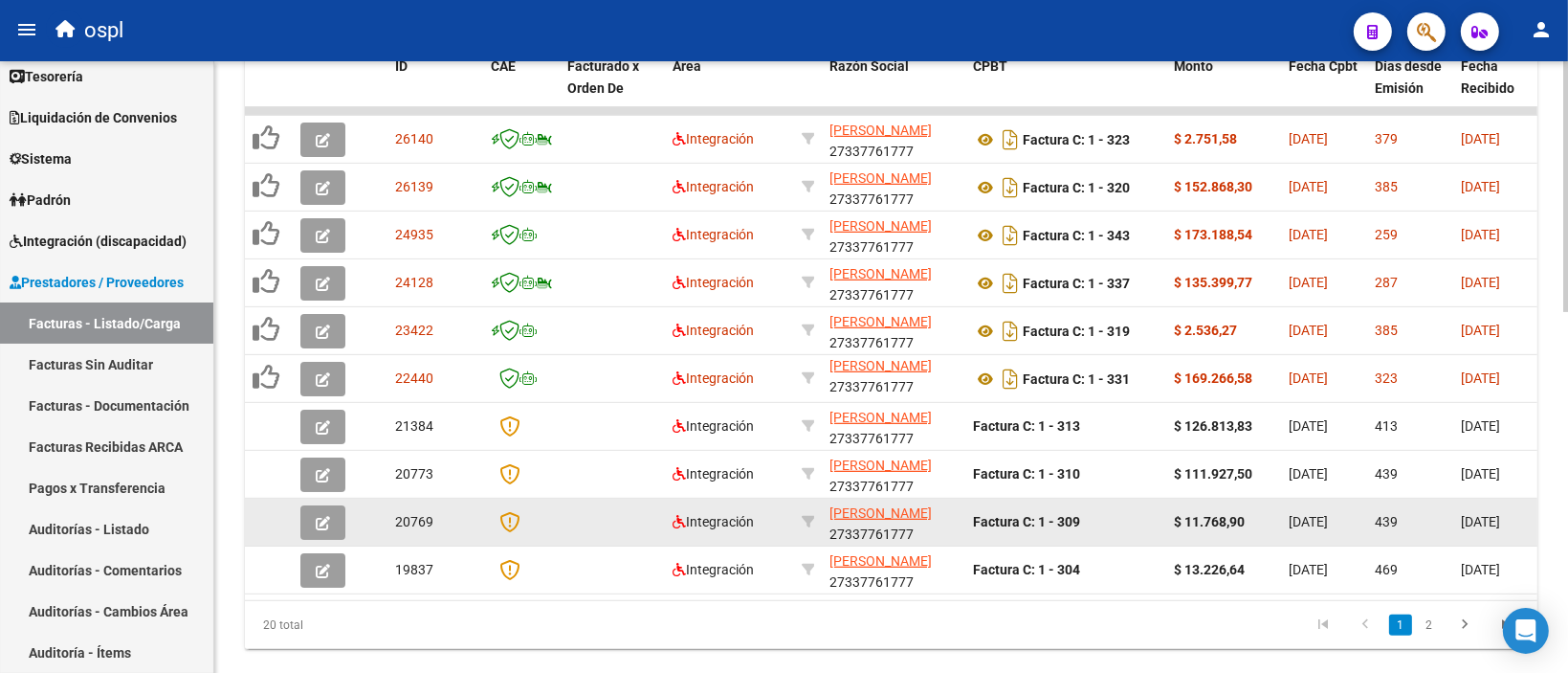
scroll to position [881, 0]
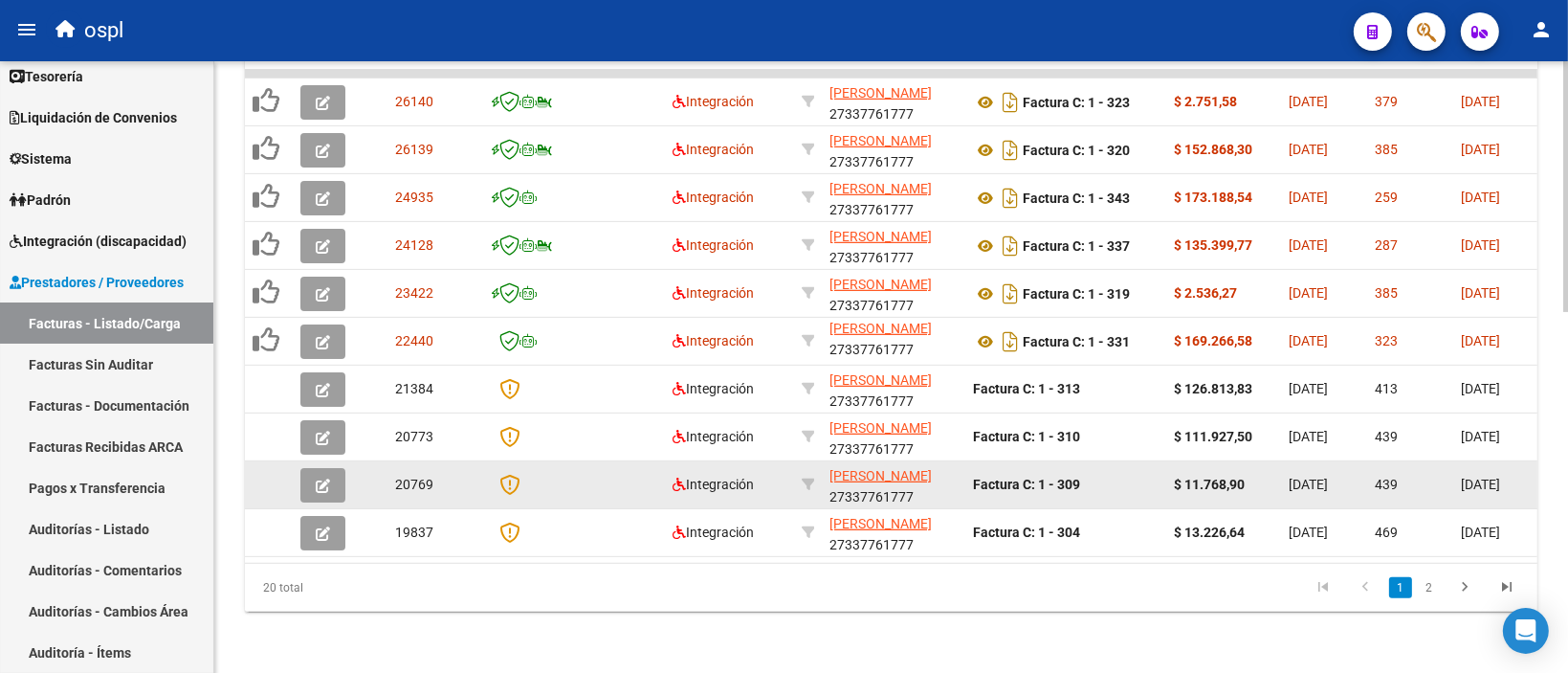
type input "27337761777"
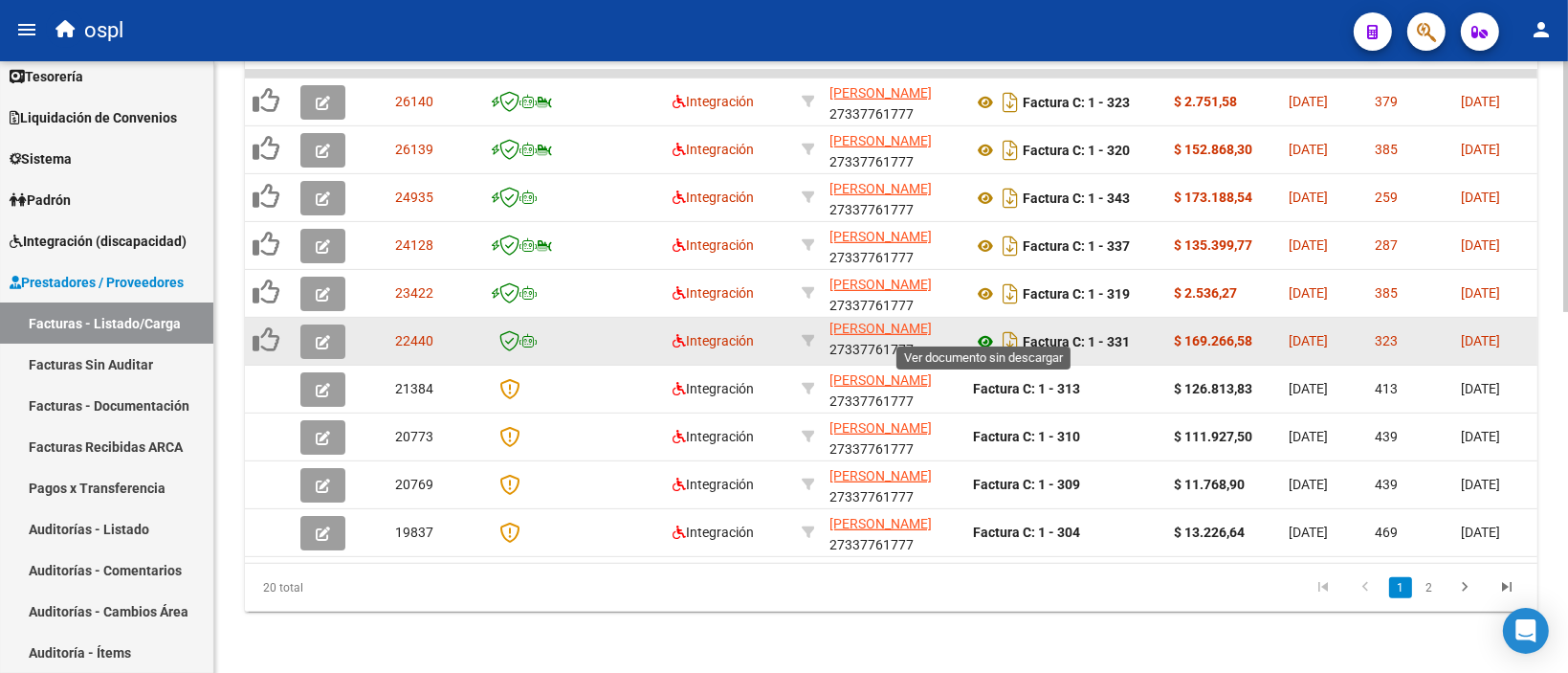
click at [986, 330] on icon at bounding box center [986, 342] width 25 height 23
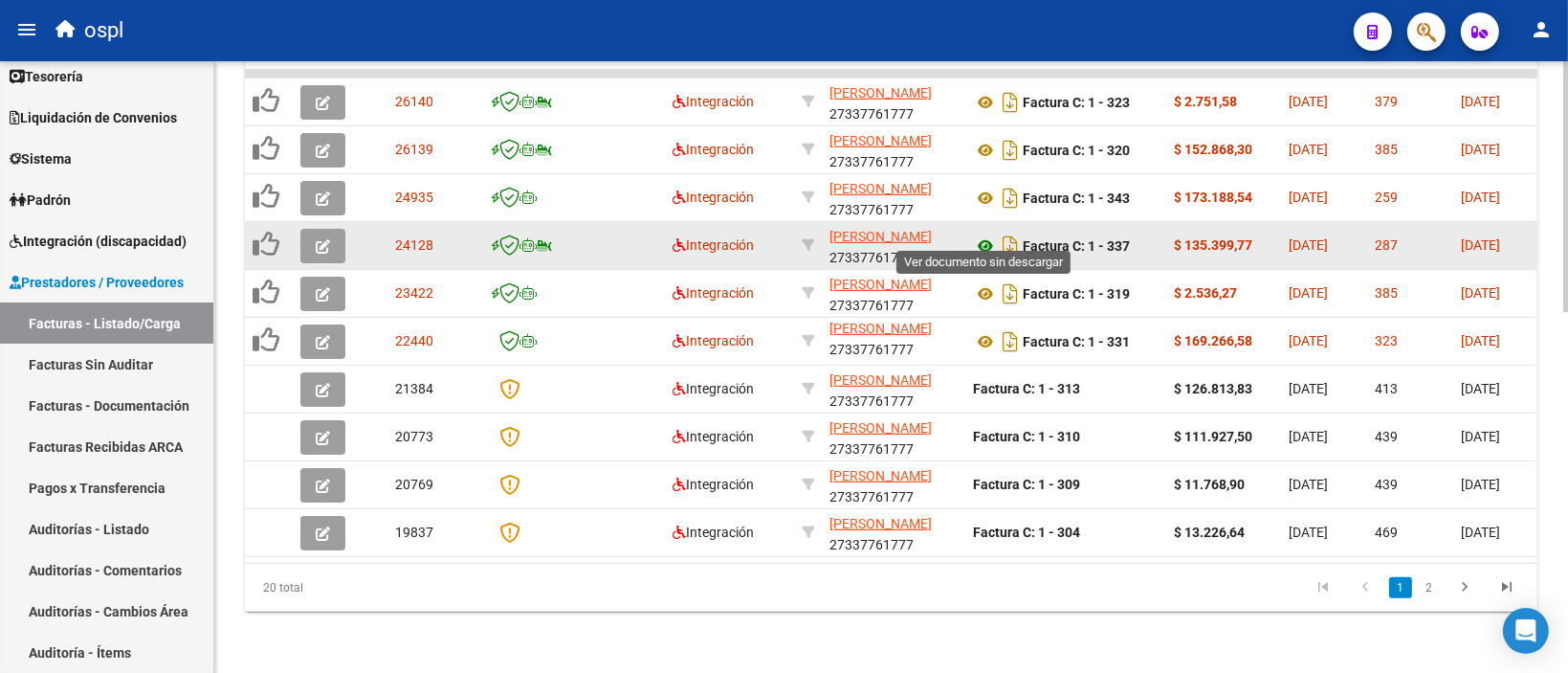
click at [983, 234] on icon at bounding box center [986, 246] width 25 height 23
